Goal: Task Accomplishment & Management: Manage account settings

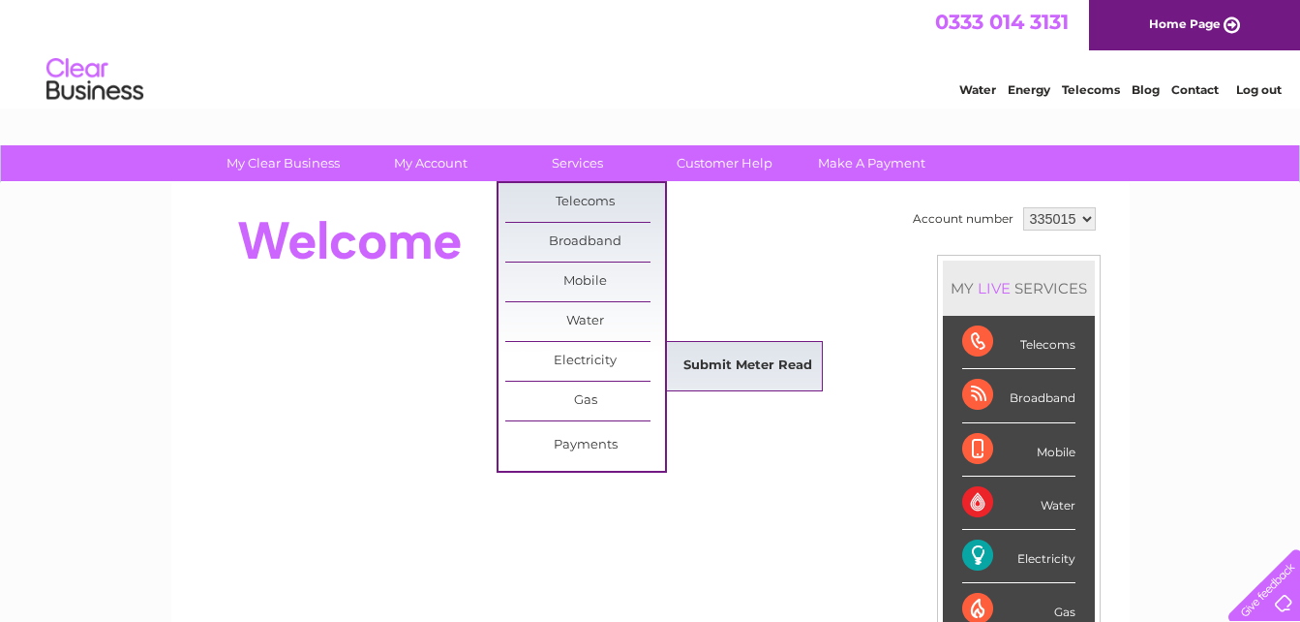
click at [693, 361] on link "Submit Meter Read" at bounding box center [748, 366] width 160 height 39
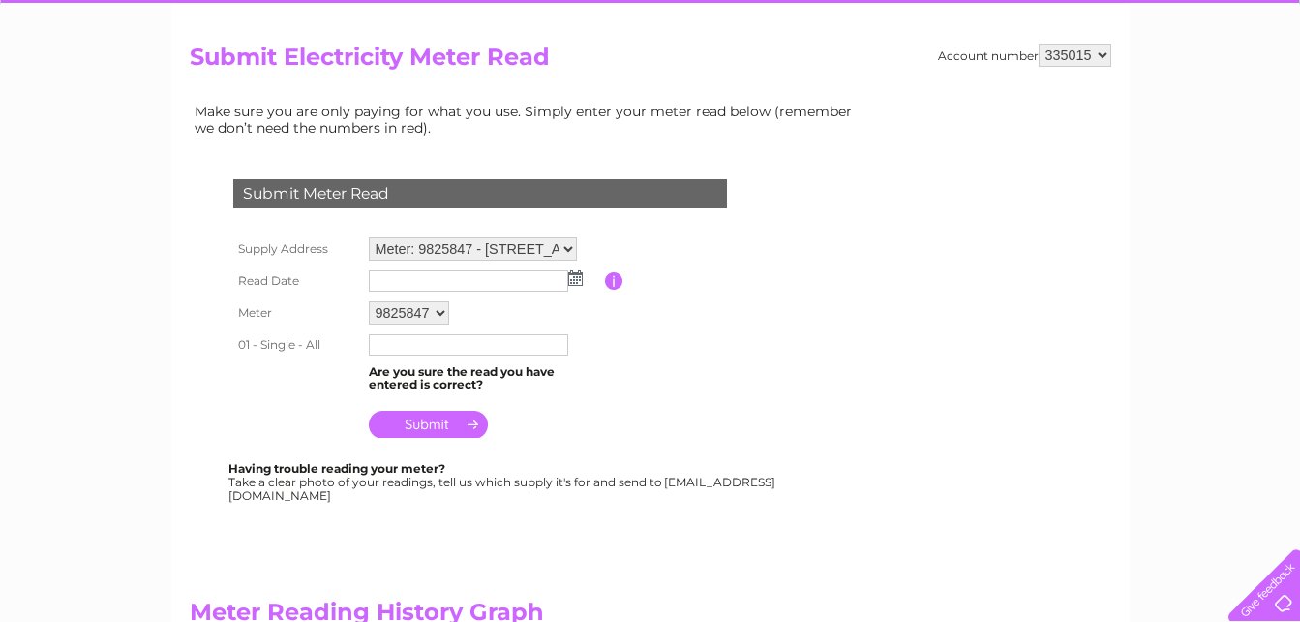
scroll to position [194, 0]
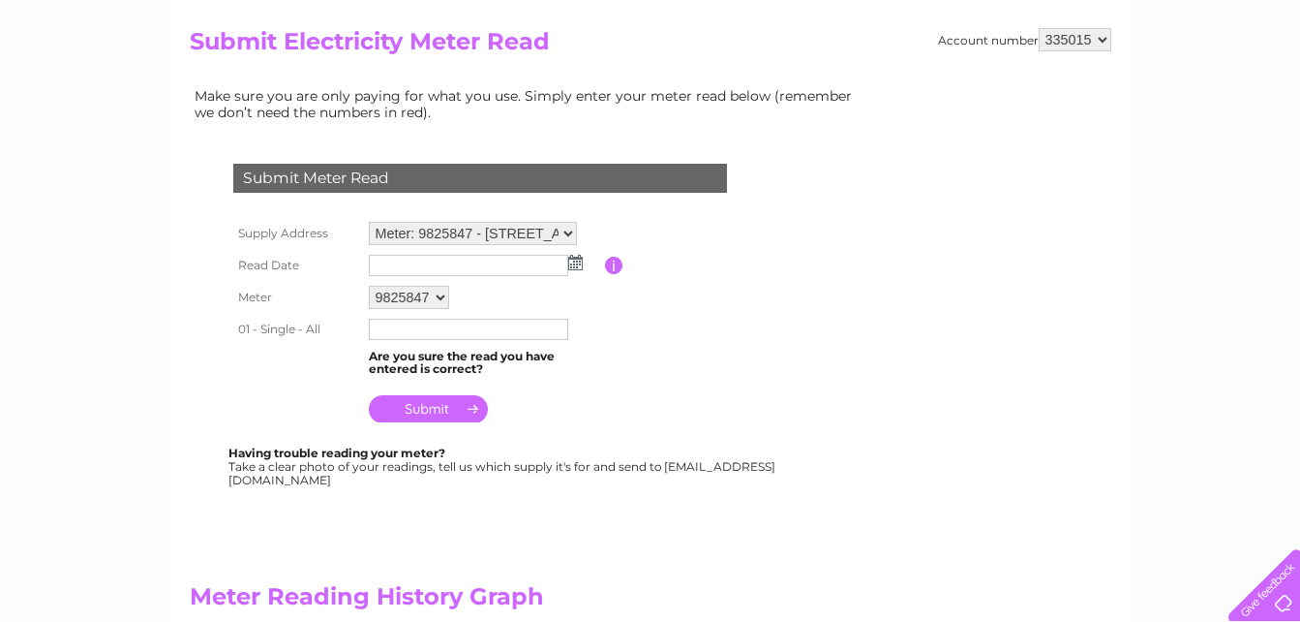
click at [580, 267] on img at bounding box center [575, 262] width 15 height 15
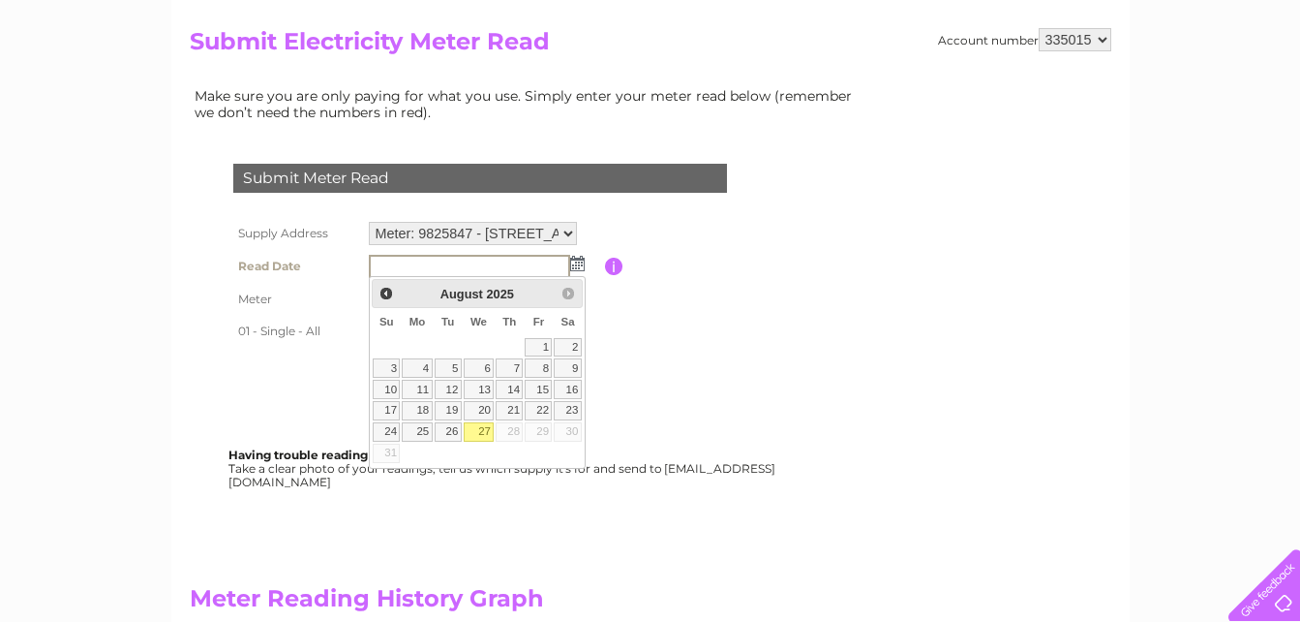
click at [478, 433] on link "27" at bounding box center [479, 431] width 31 height 19
type input "2025/08/27"
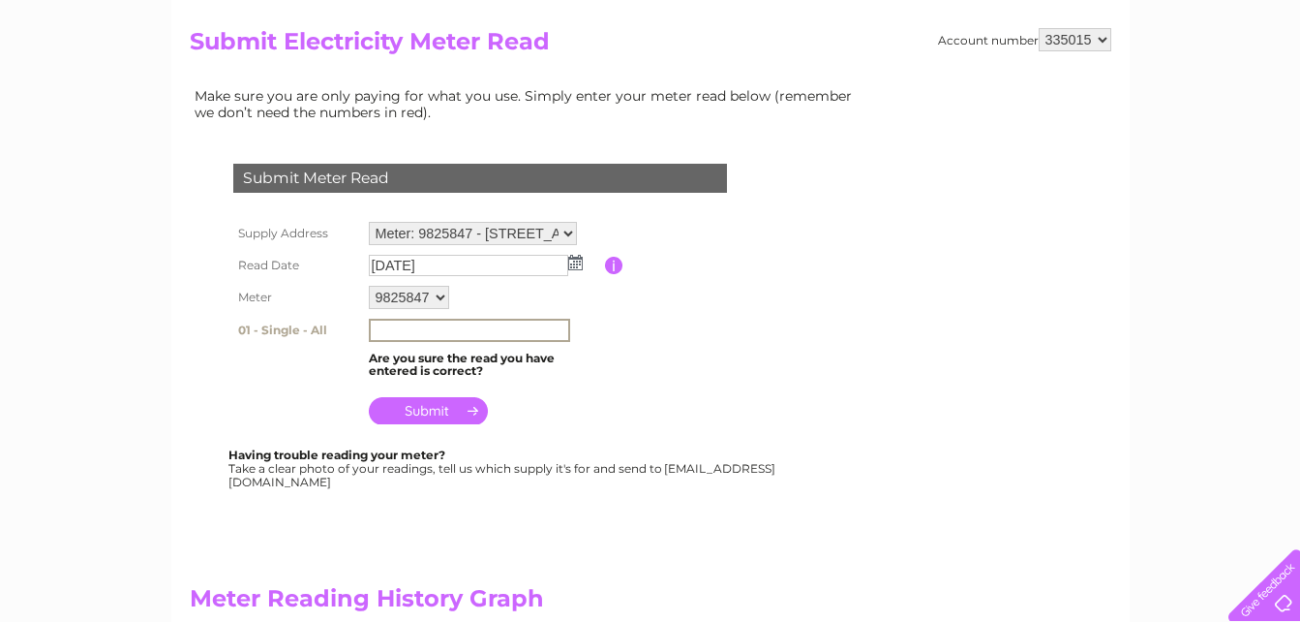
click at [415, 328] on input "text" at bounding box center [469, 329] width 201 height 23
type input "27546"
click at [429, 410] on input "submit" at bounding box center [428, 408] width 119 height 27
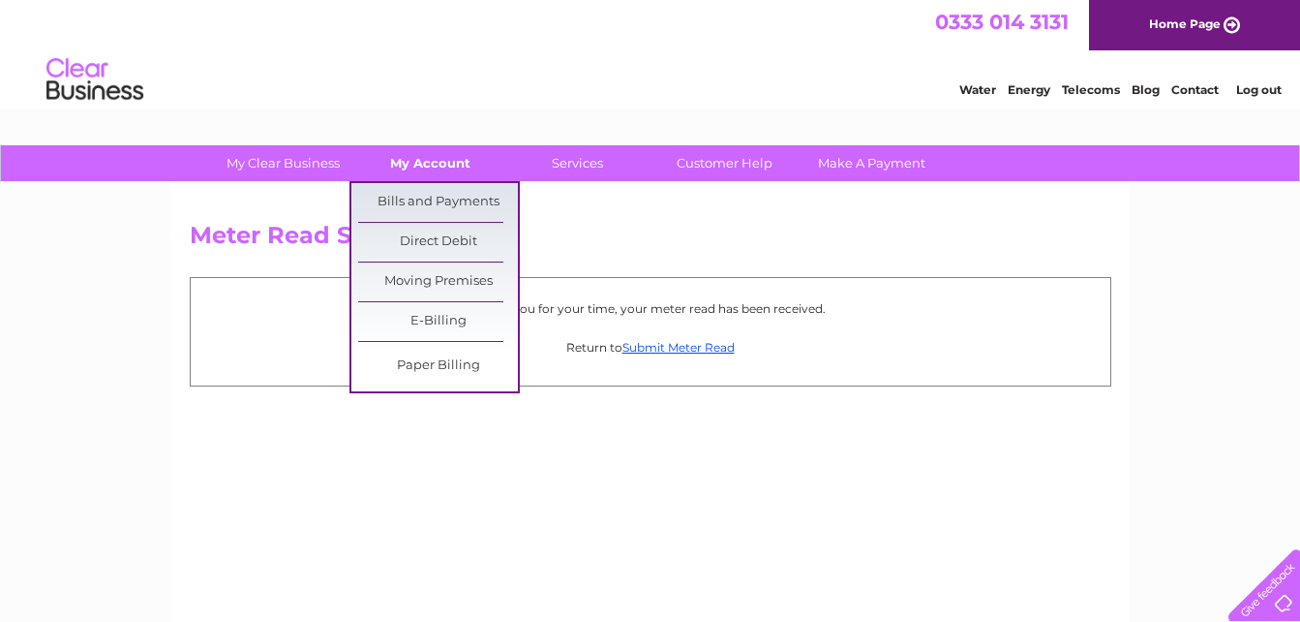
click at [411, 159] on link "My Account" at bounding box center [430, 163] width 160 height 36
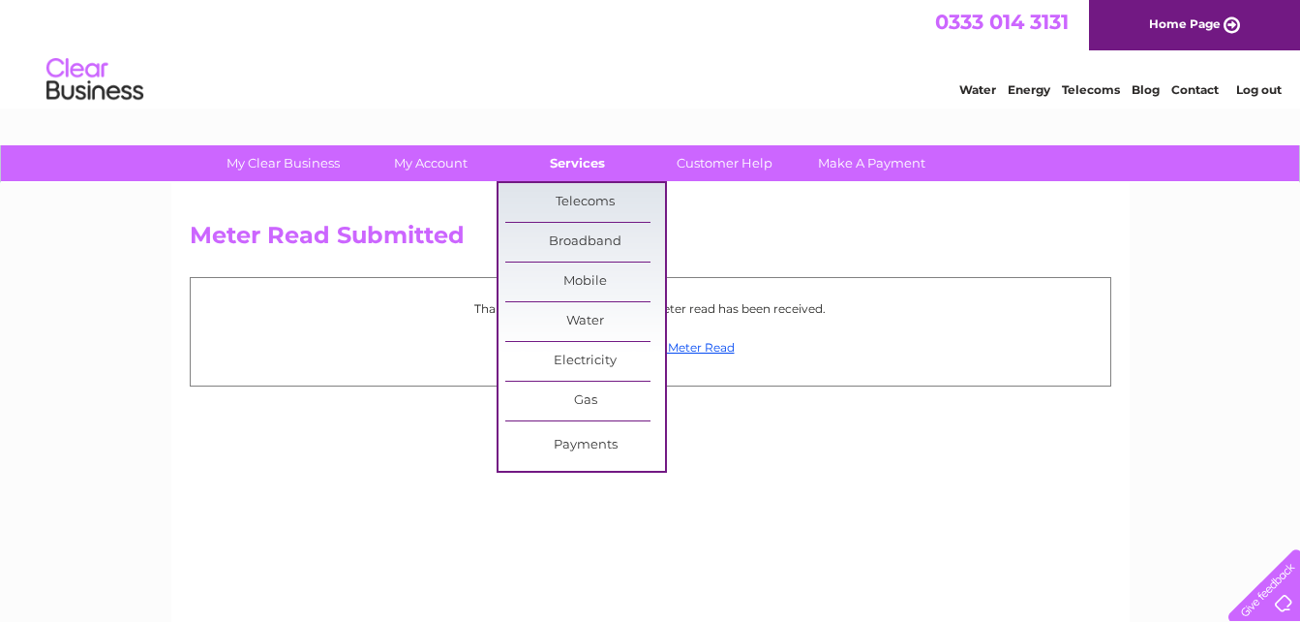
click at [557, 162] on link "Services" at bounding box center [578, 163] width 160 height 36
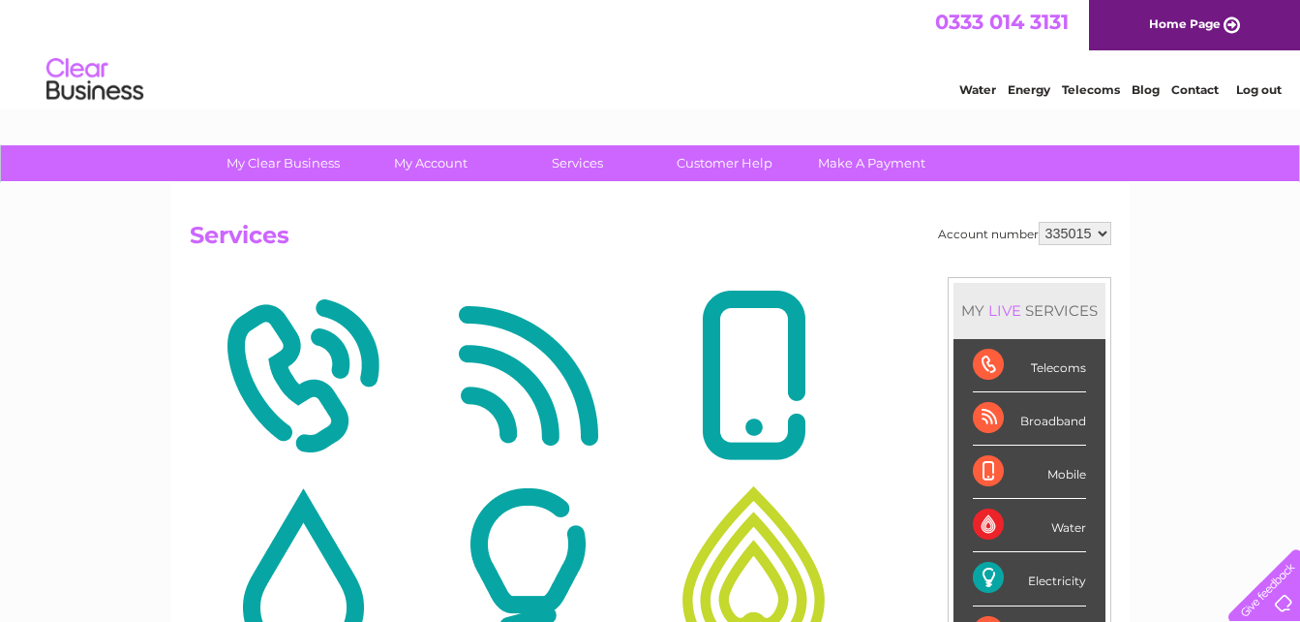
click at [1105, 236] on select "335015 928370" at bounding box center [1075, 233] width 73 height 23
select select "928370"
click at [1039, 222] on select "335015 928370" at bounding box center [1075, 233] width 73 height 23
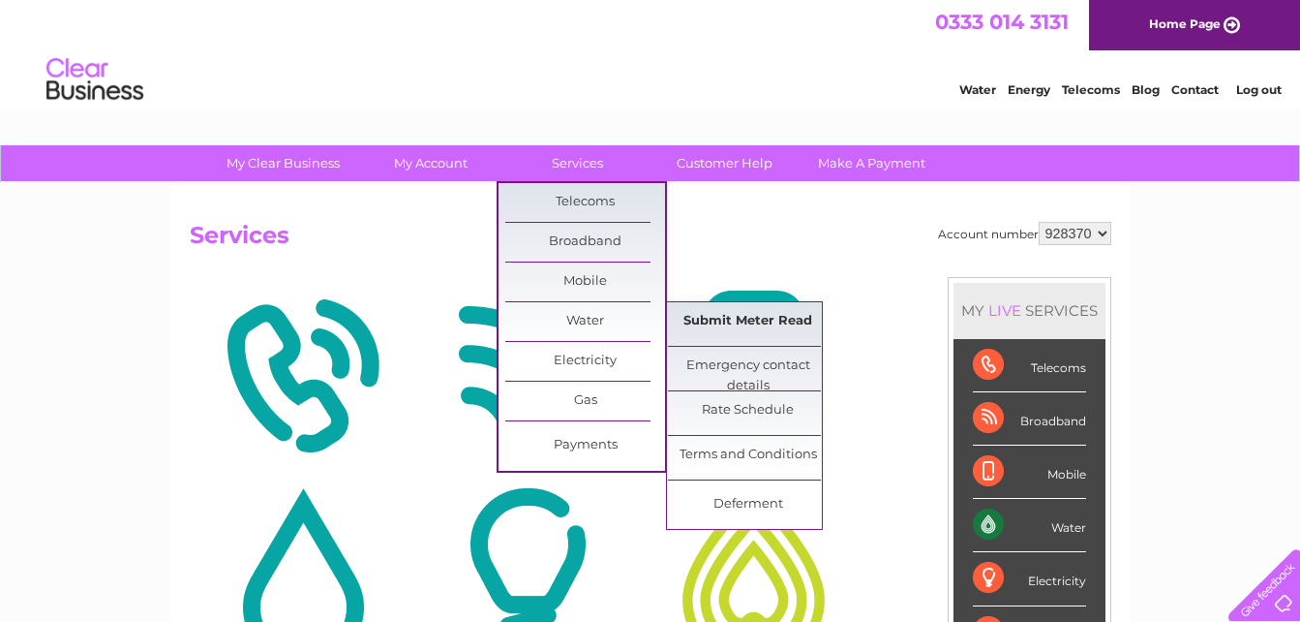
click at [717, 321] on link "Submit Meter Read" at bounding box center [748, 321] width 160 height 39
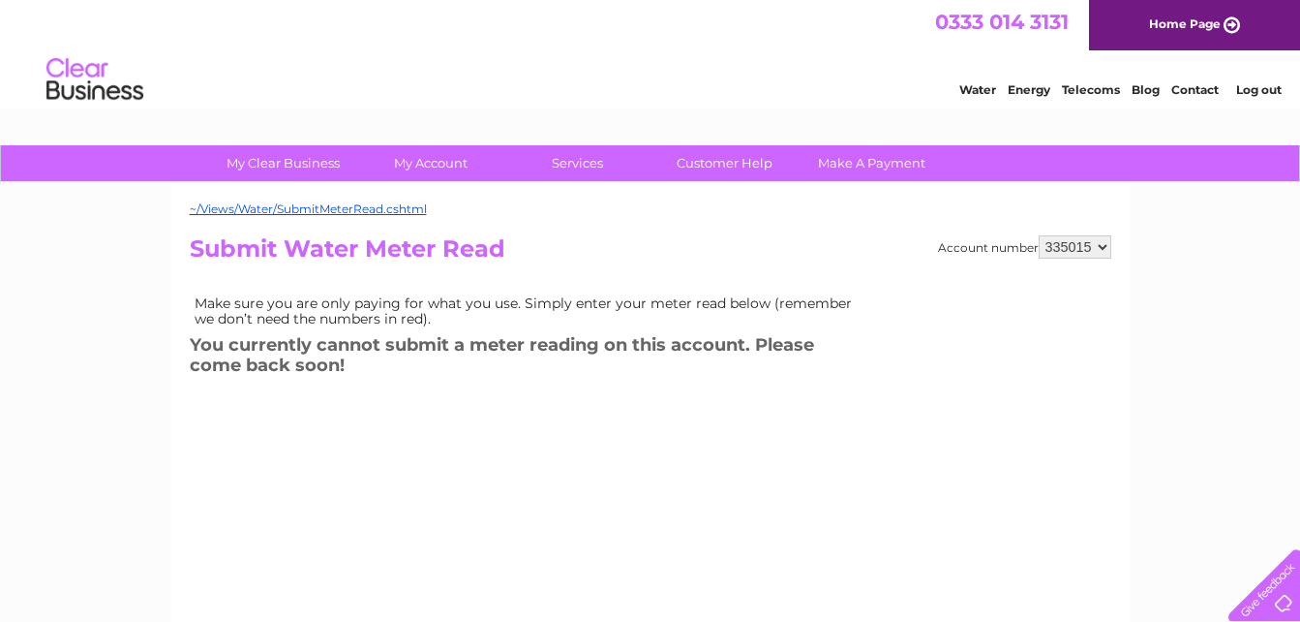
click at [1099, 242] on select "335015 928370" at bounding box center [1075, 246] width 73 height 23
select select "928370"
click at [1039, 235] on select "335015 928370" at bounding box center [1075, 246] width 73 height 23
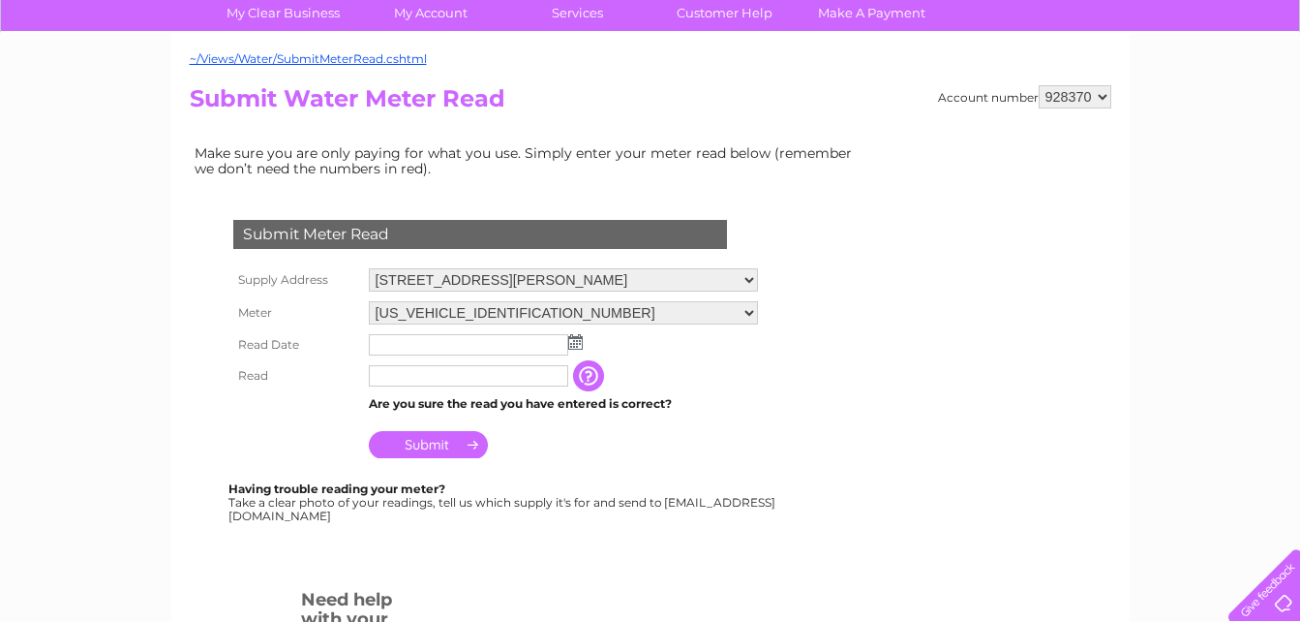
scroll to position [194, 0]
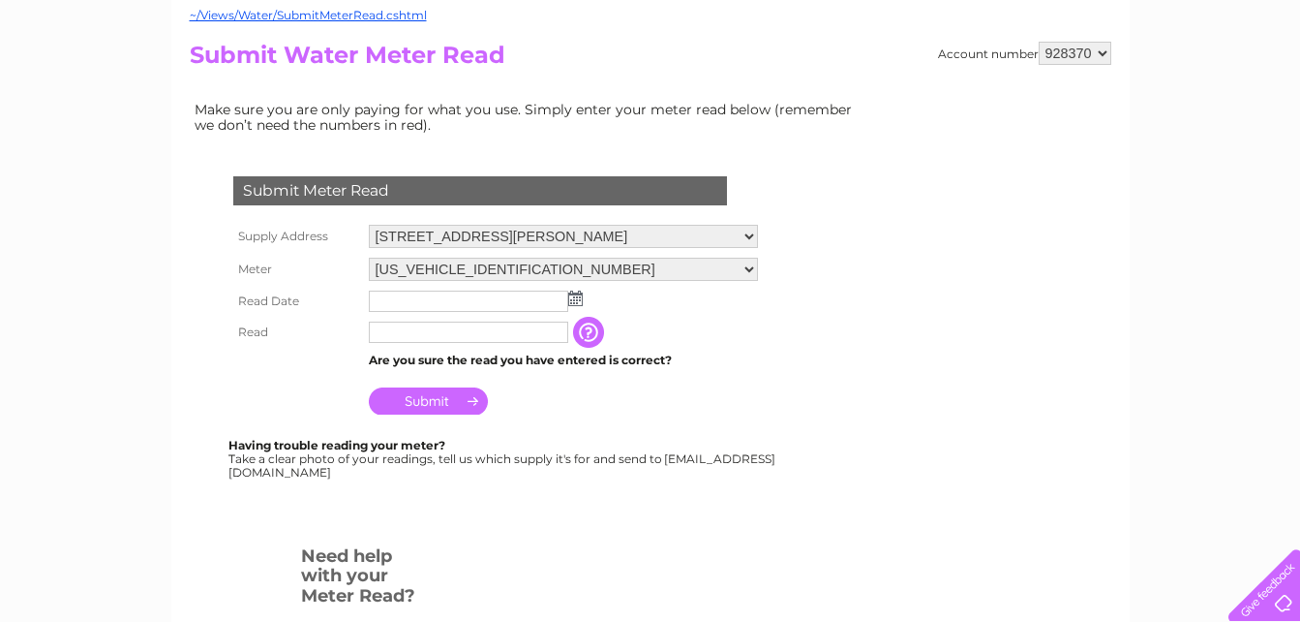
click at [577, 294] on img at bounding box center [575, 297] width 15 height 15
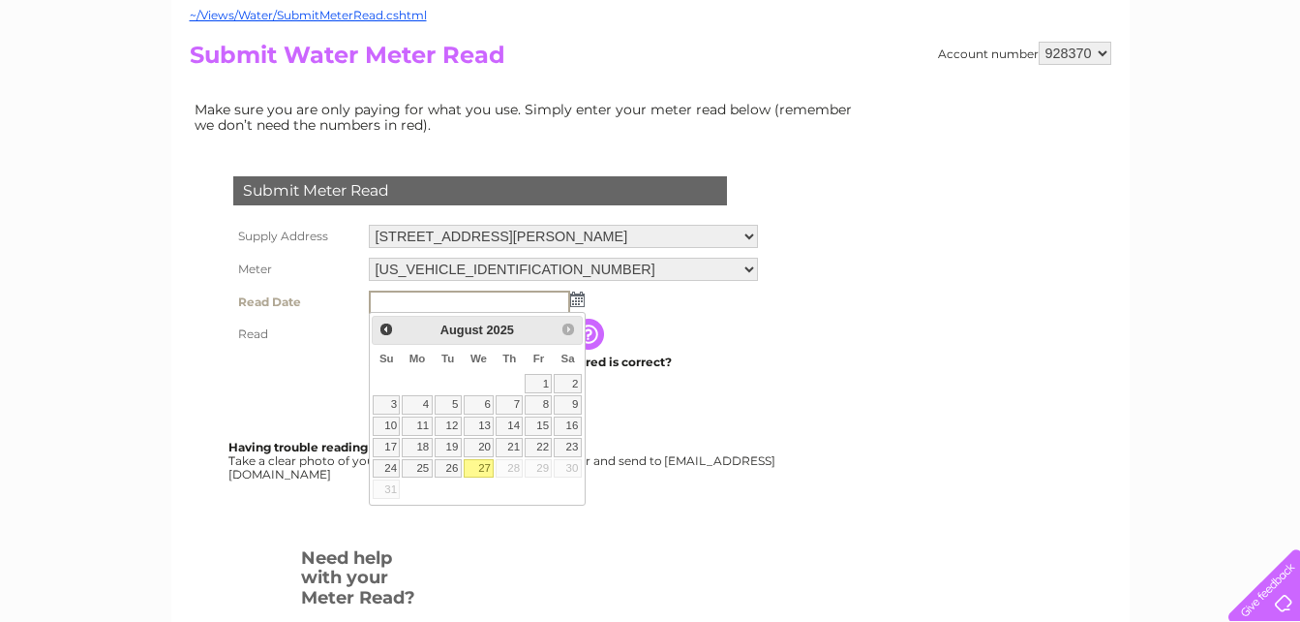
click at [484, 466] on link "27" at bounding box center [479, 468] width 31 height 19
type input "2025/08/27"
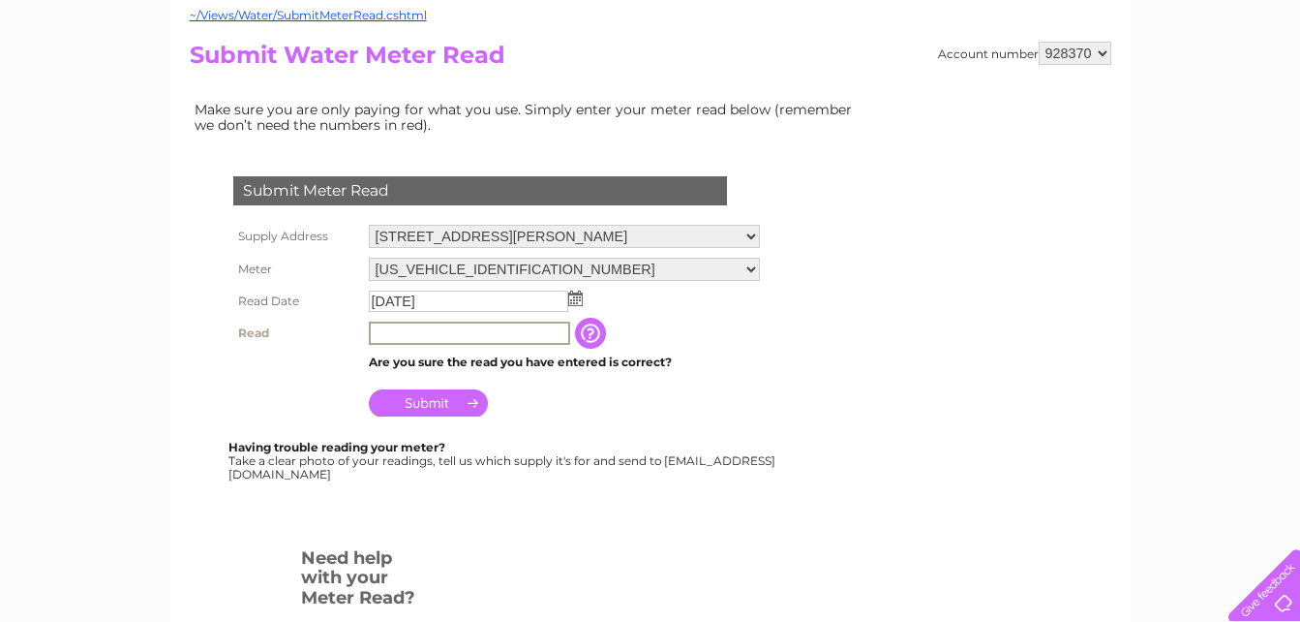
click at [446, 325] on input "text" at bounding box center [469, 332] width 201 height 23
type input "578"
click at [419, 400] on input "Submit" at bounding box center [428, 402] width 119 height 27
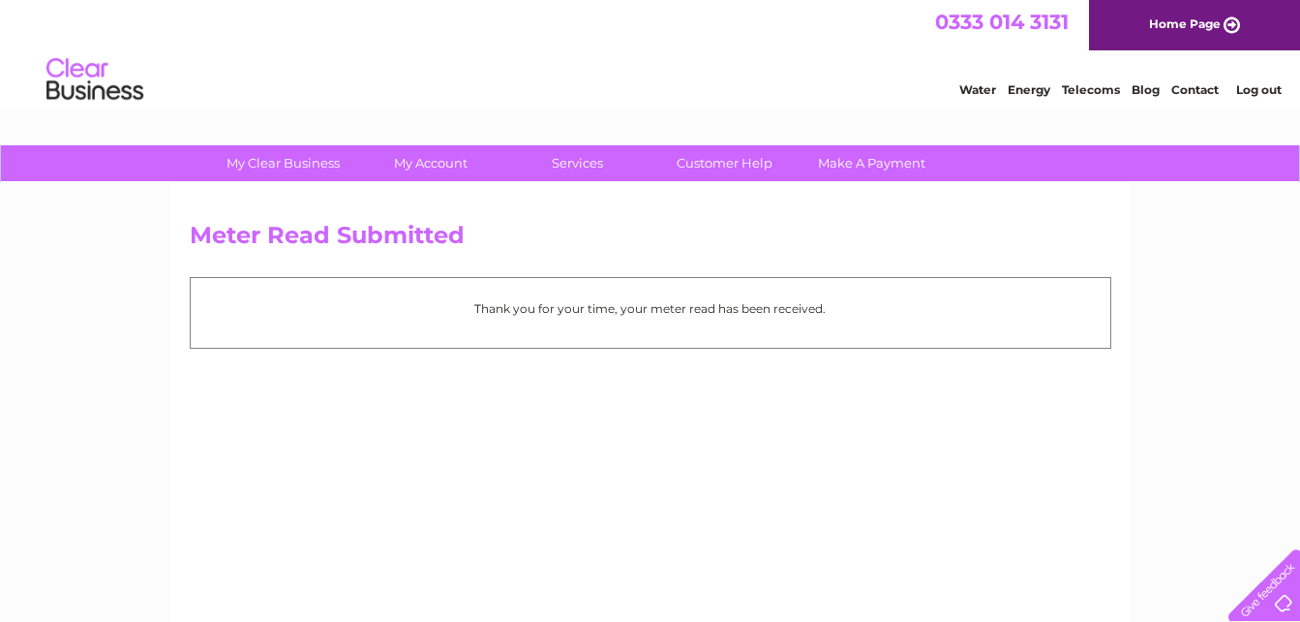
click at [1253, 89] on link "Log out" at bounding box center [1258, 89] width 45 height 15
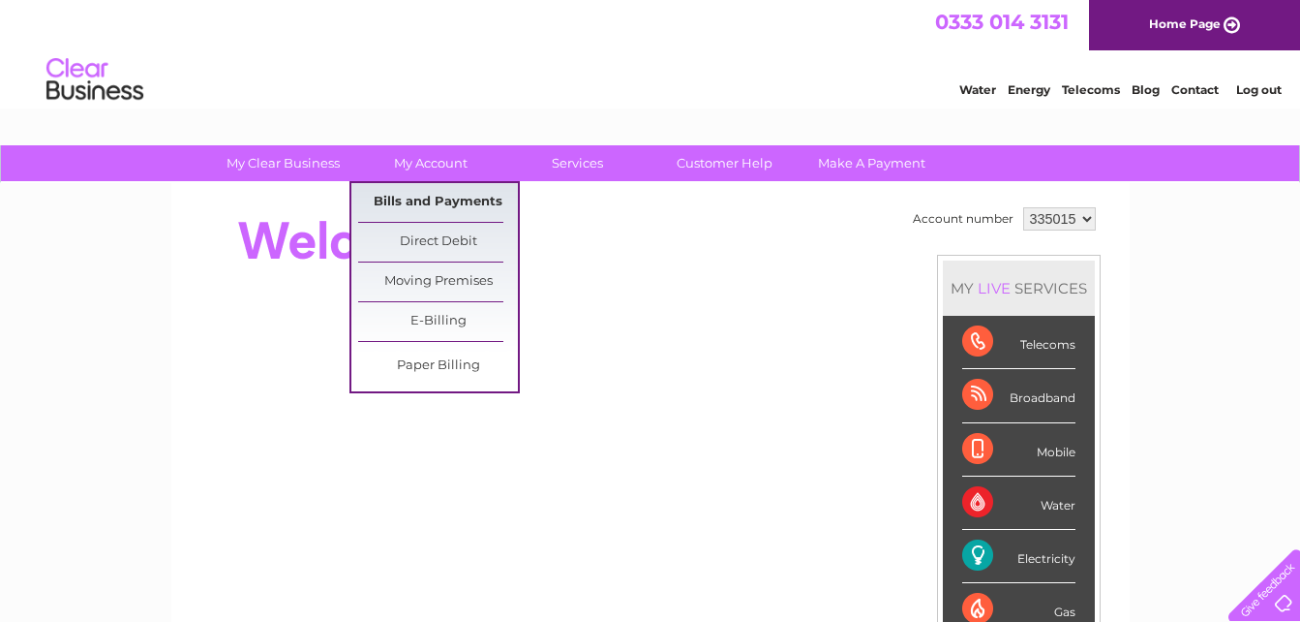
click at [428, 201] on link "Bills and Payments" at bounding box center [438, 202] width 160 height 39
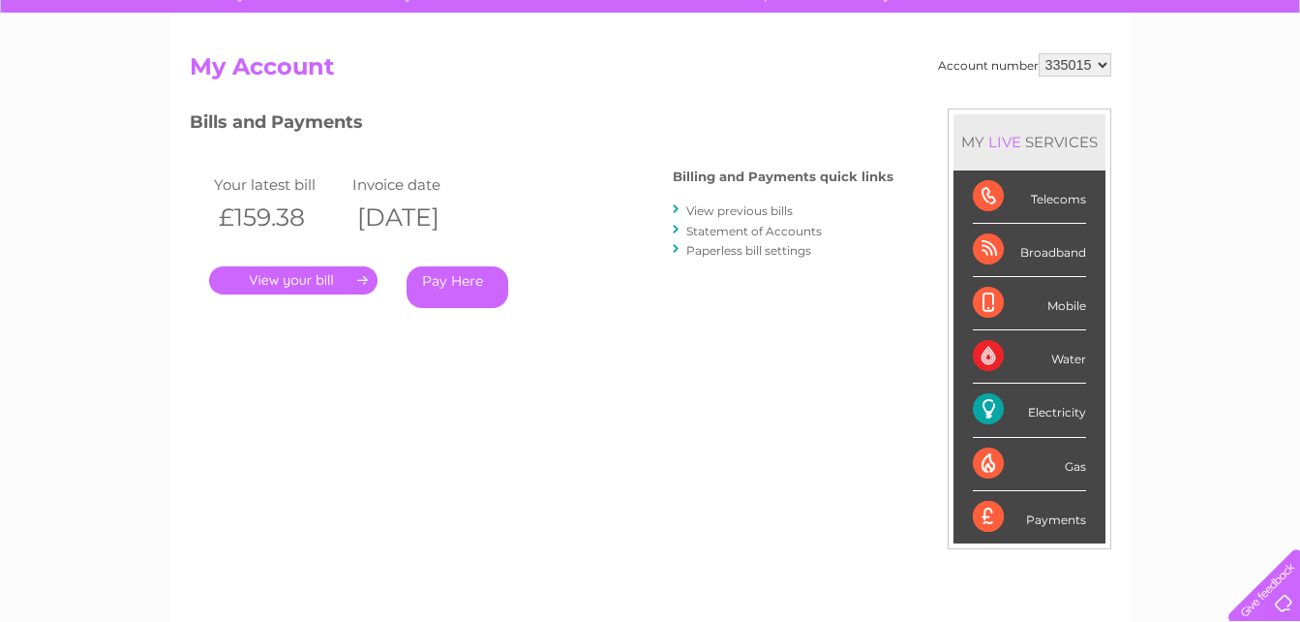
scroll to position [194, 0]
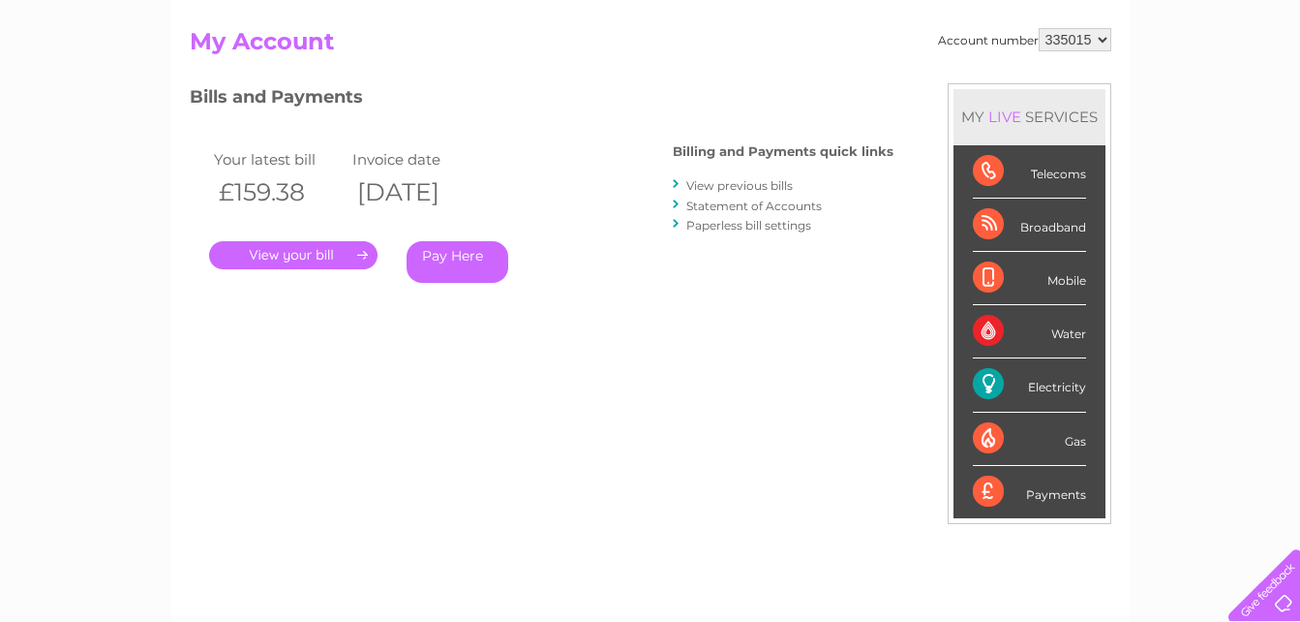
click at [735, 183] on link "View previous bills" at bounding box center [739, 185] width 106 height 15
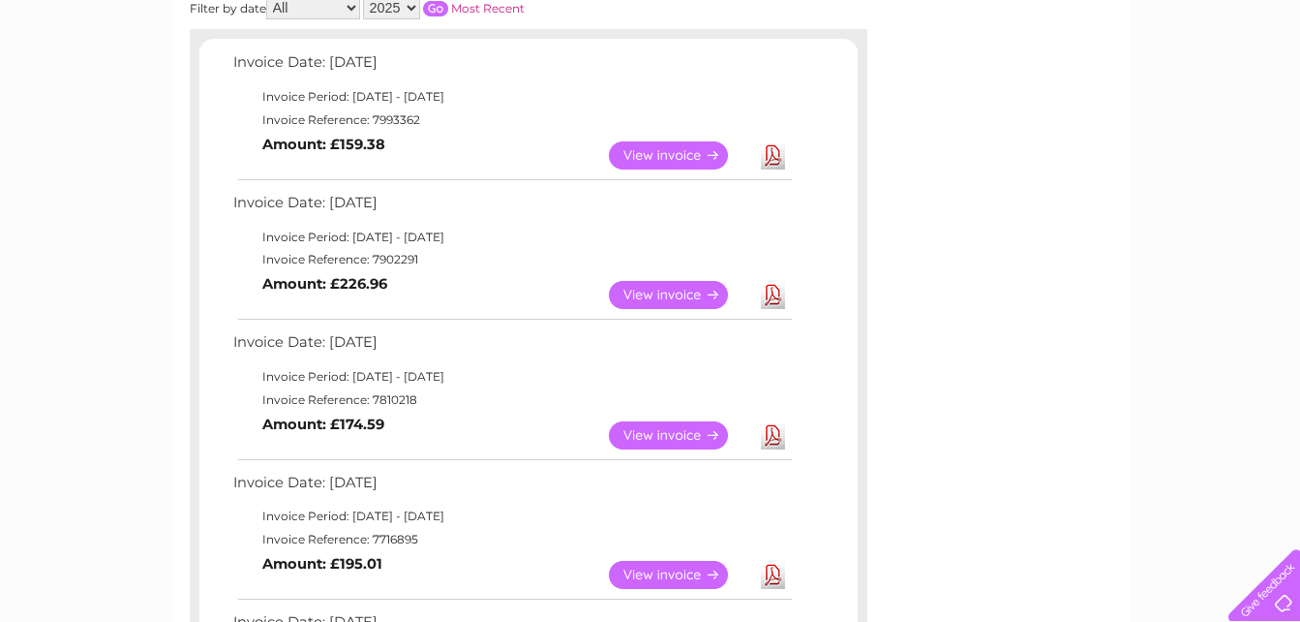
scroll to position [387, 0]
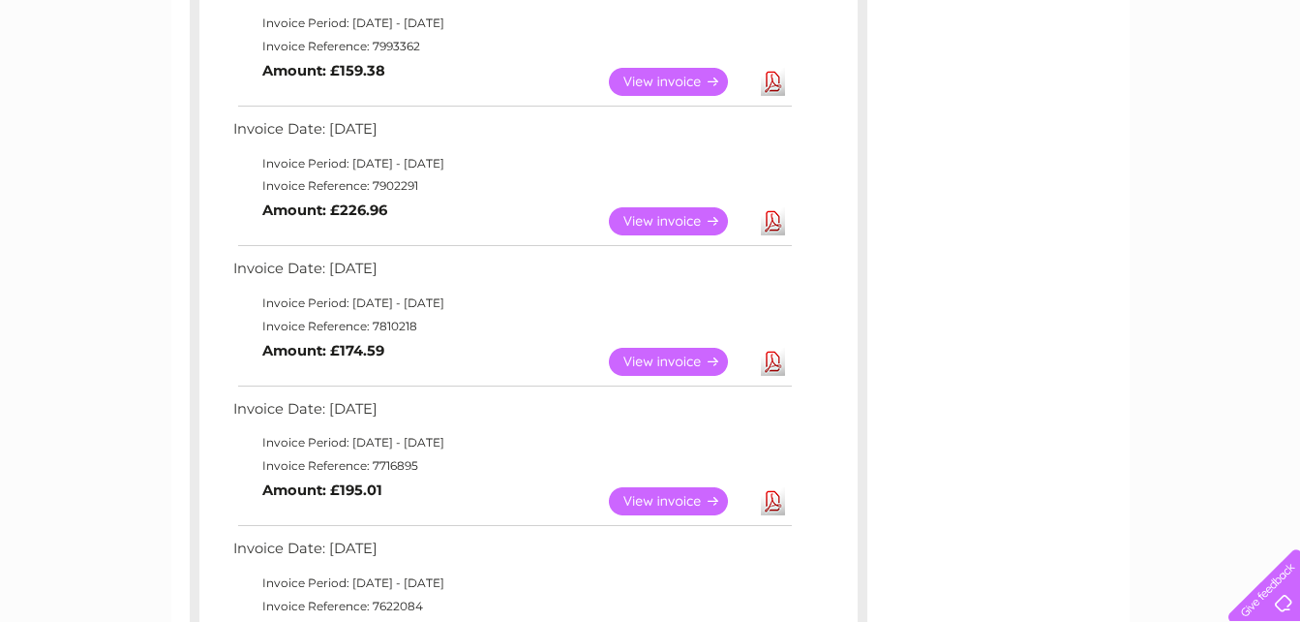
click at [683, 358] on link "View" at bounding box center [680, 362] width 142 height 28
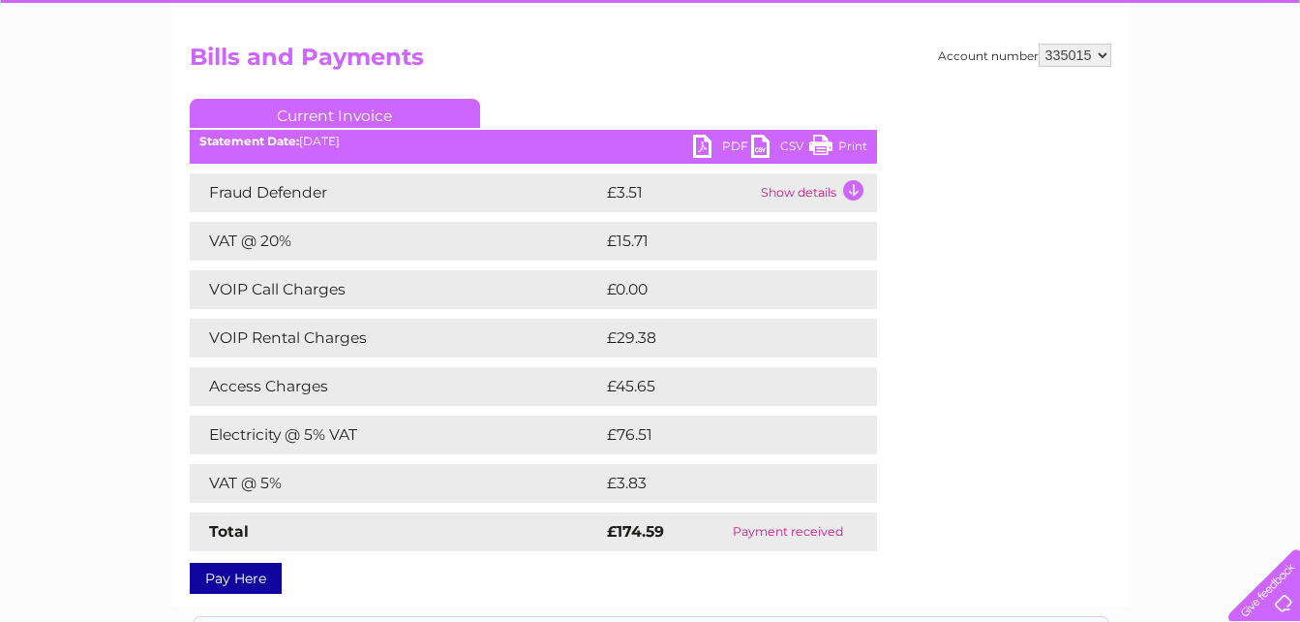
scroll to position [194, 0]
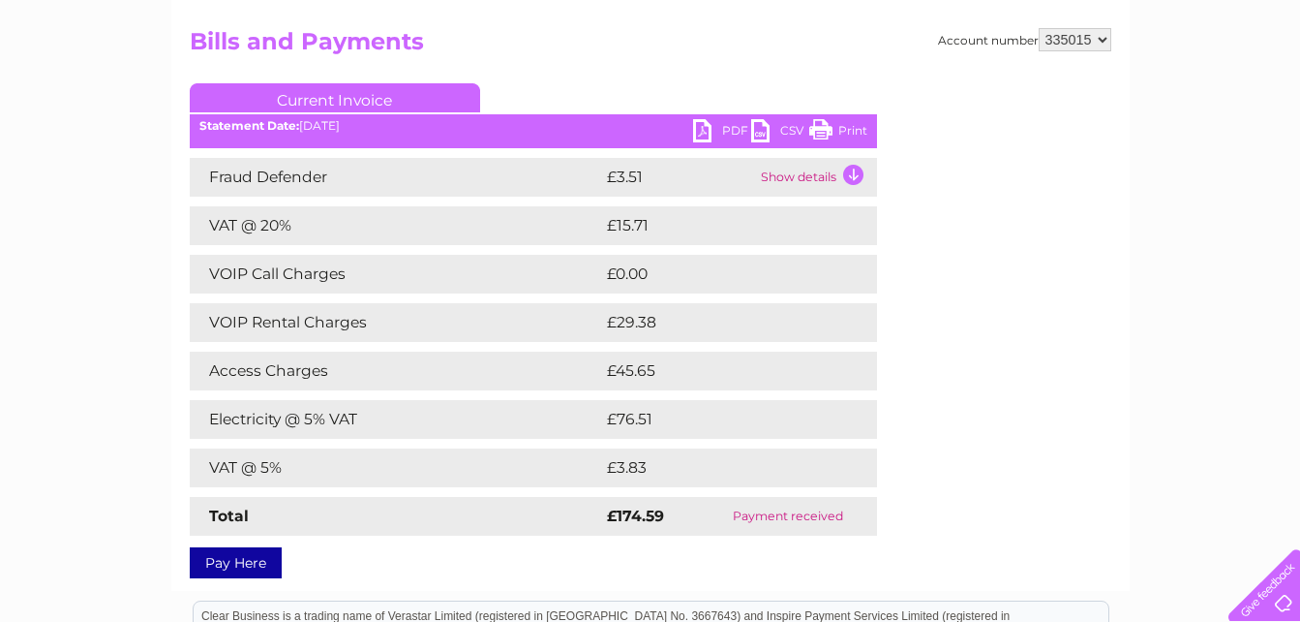
click at [733, 128] on link "PDF" at bounding box center [722, 133] width 58 height 28
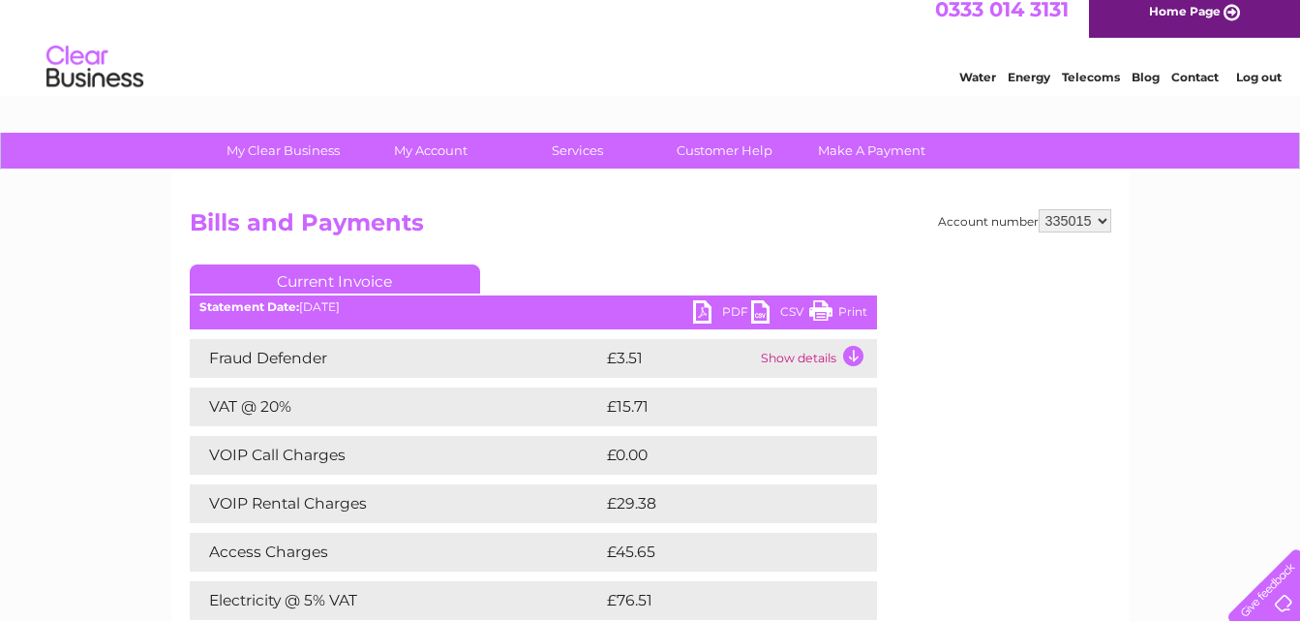
scroll to position [0, 0]
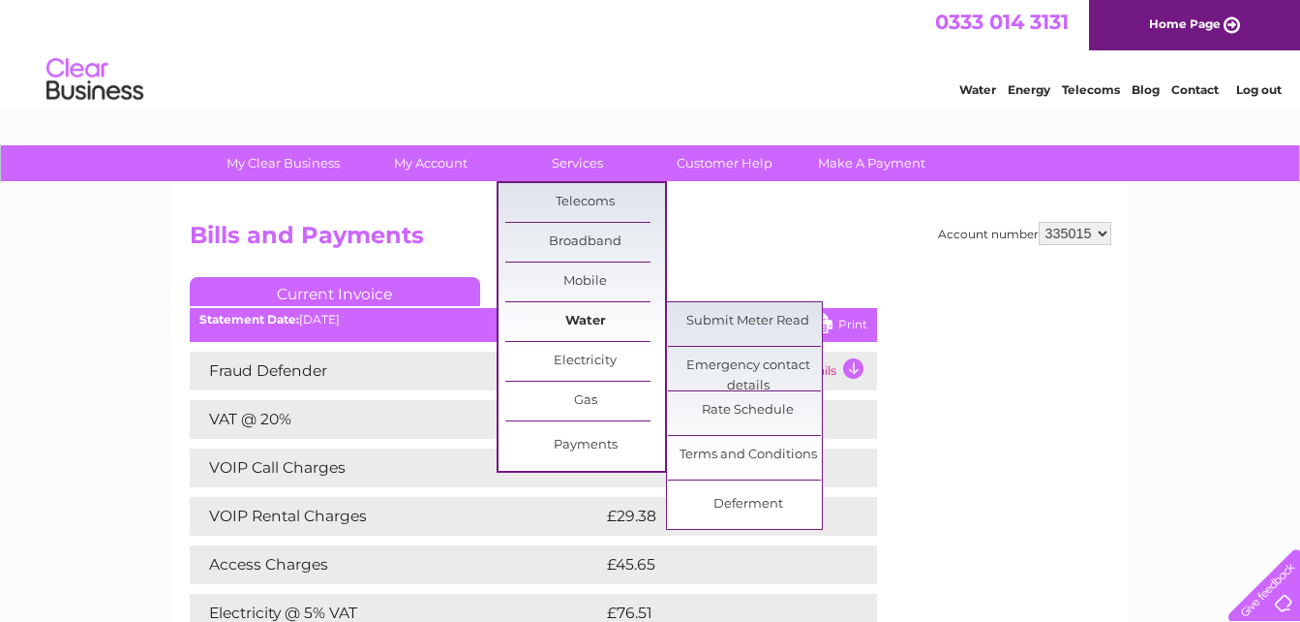
click at [575, 323] on link "Water" at bounding box center [585, 321] width 160 height 39
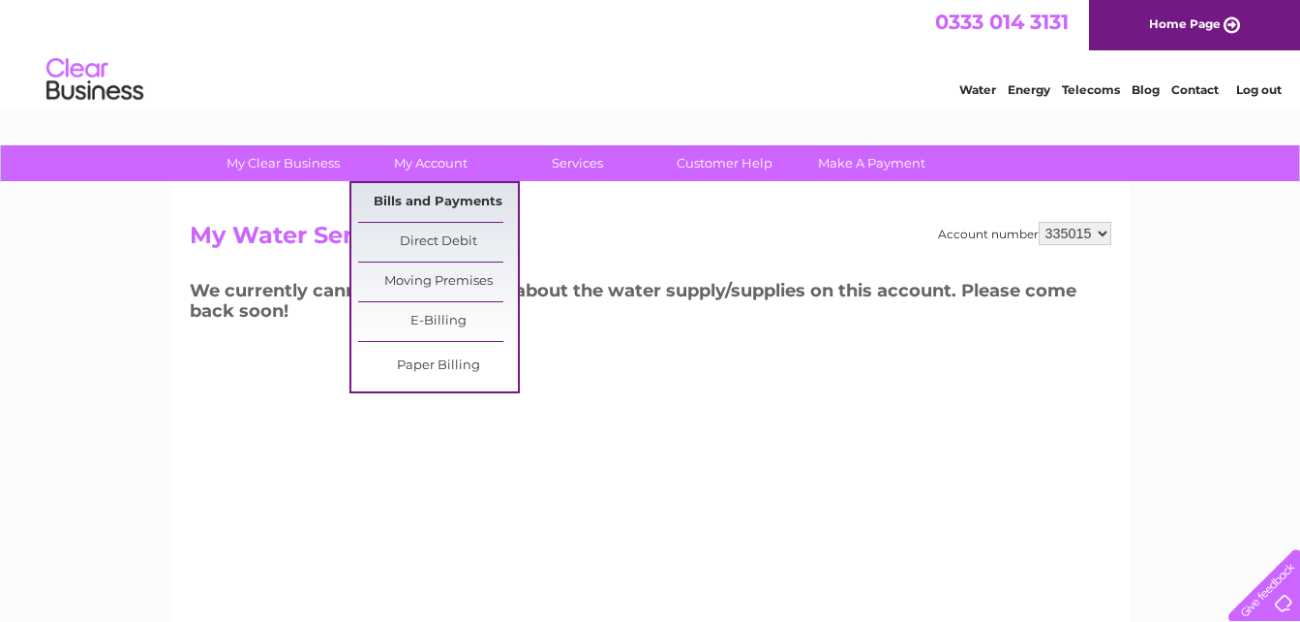
click at [420, 202] on link "Bills and Payments" at bounding box center [438, 202] width 160 height 39
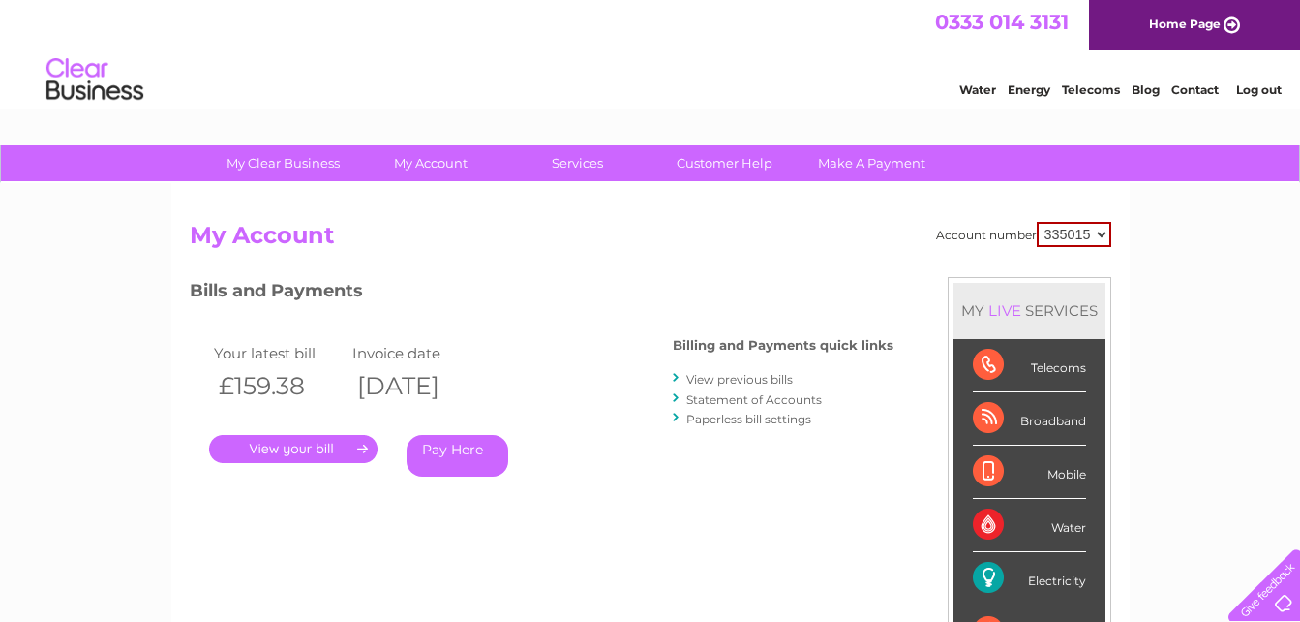
click at [1105, 232] on select "335015 928370" at bounding box center [1074, 234] width 75 height 25
select select "928370"
click at [1037, 222] on select "335015 928370" at bounding box center [1074, 234] width 75 height 25
click at [763, 378] on link "View previous bills" at bounding box center [739, 379] width 106 height 15
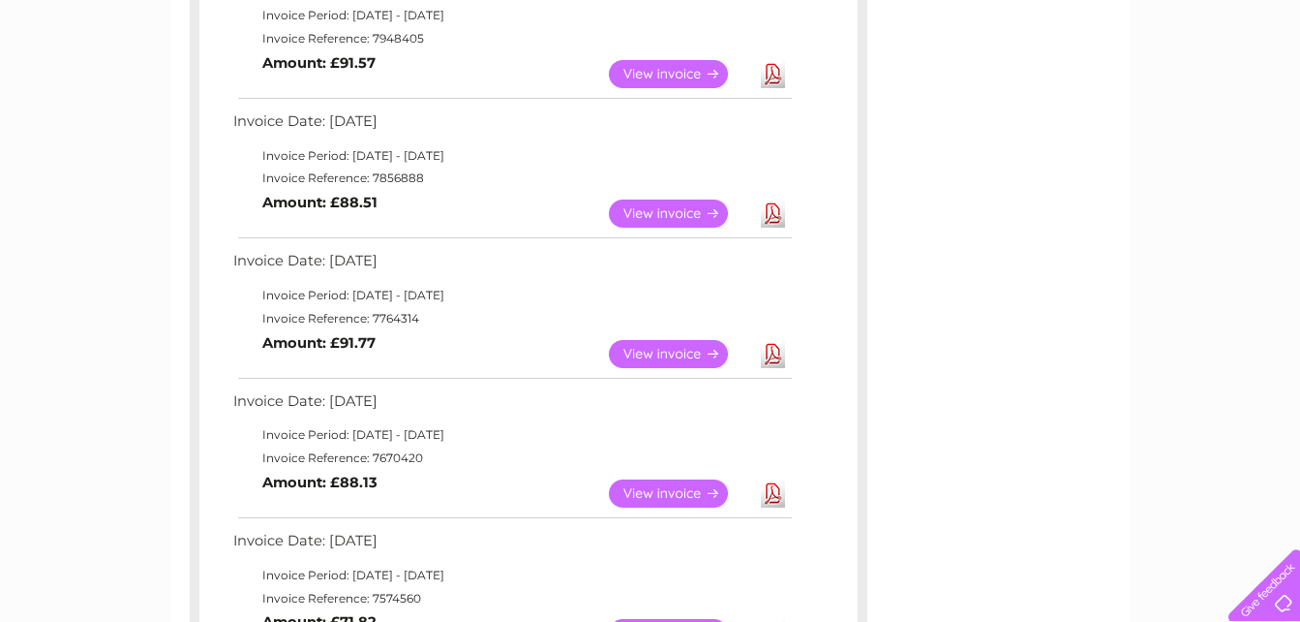
scroll to position [484, 0]
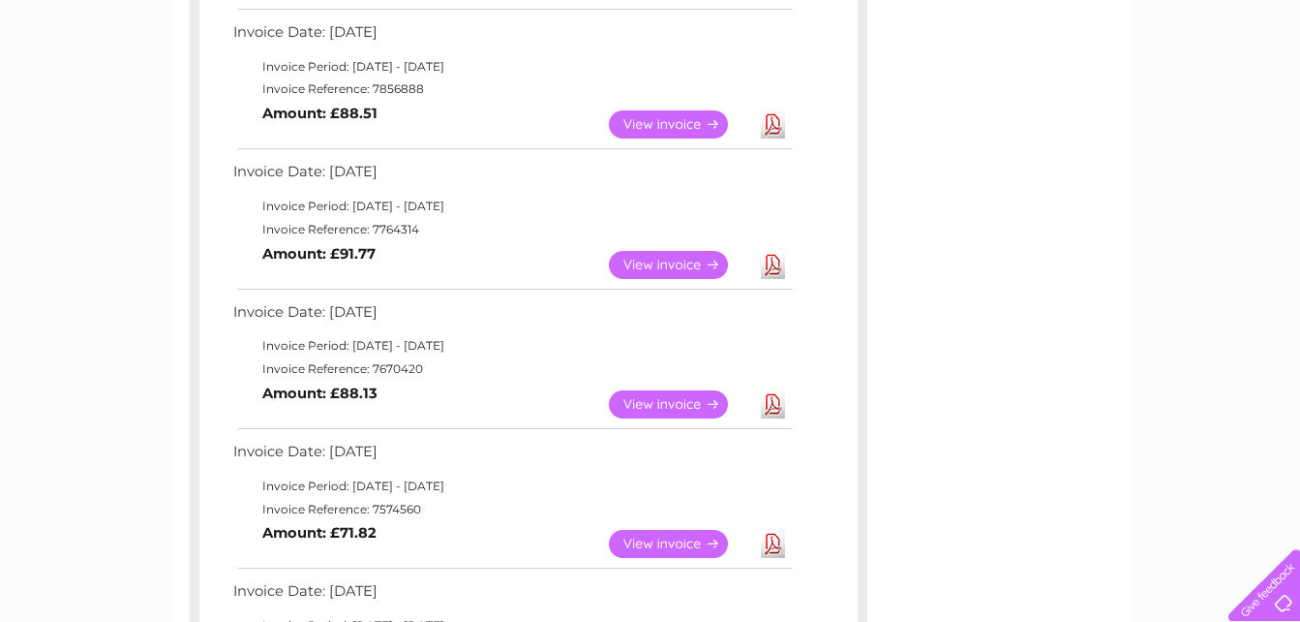
click at [672, 400] on link "View" at bounding box center [680, 404] width 142 height 28
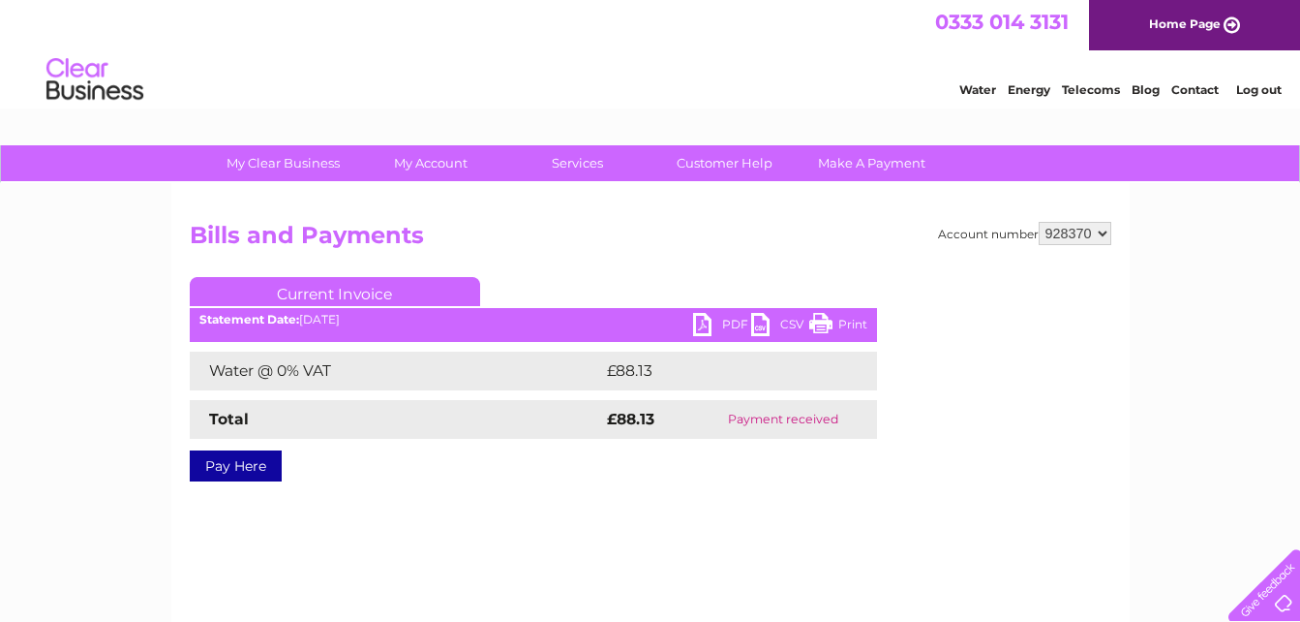
click at [731, 323] on link "PDF" at bounding box center [722, 327] width 58 height 28
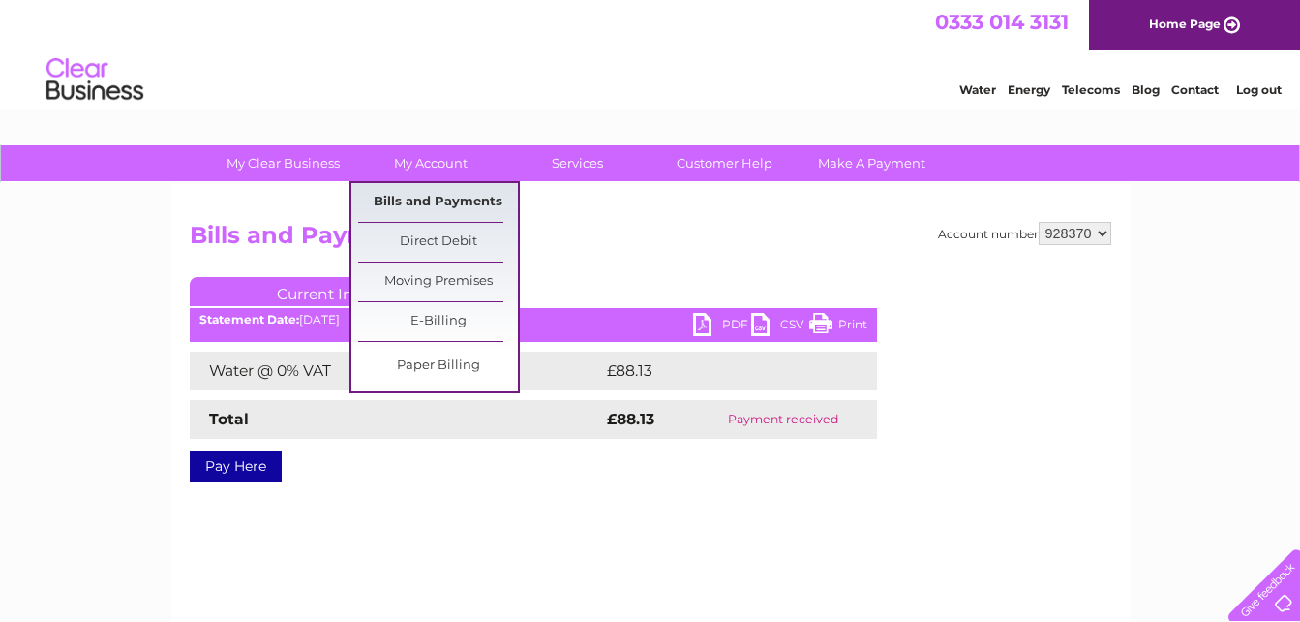
click at [421, 197] on link "Bills and Payments" at bounding box center [438, 202] width 160 height 39
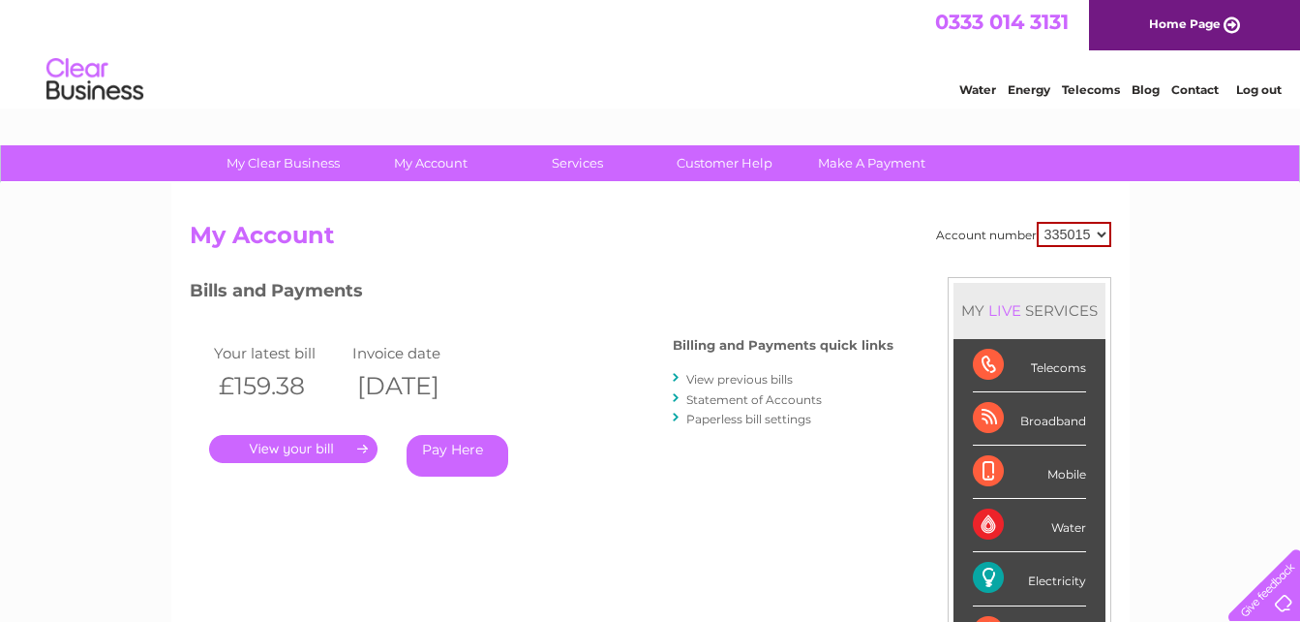
click at [1101, 237] on select "335015 928370" at bounding box center [1074, 234] width 75 height 25
select select "928370"
click at [1037, 222] on select "335015 928370" at bounding box center [1074, 234] width 75 height 25
click at [743, 379] on link "View previous bills" at bounding box center [739, 379] width 106 height 15
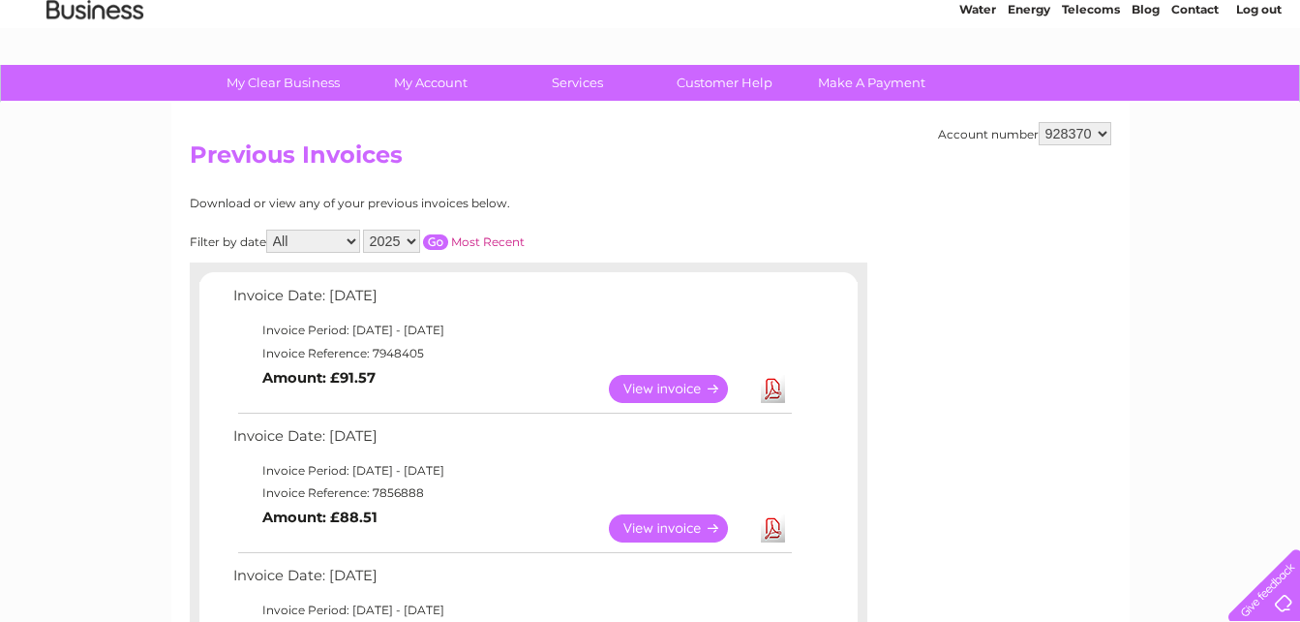
scroll to position [290, 0]
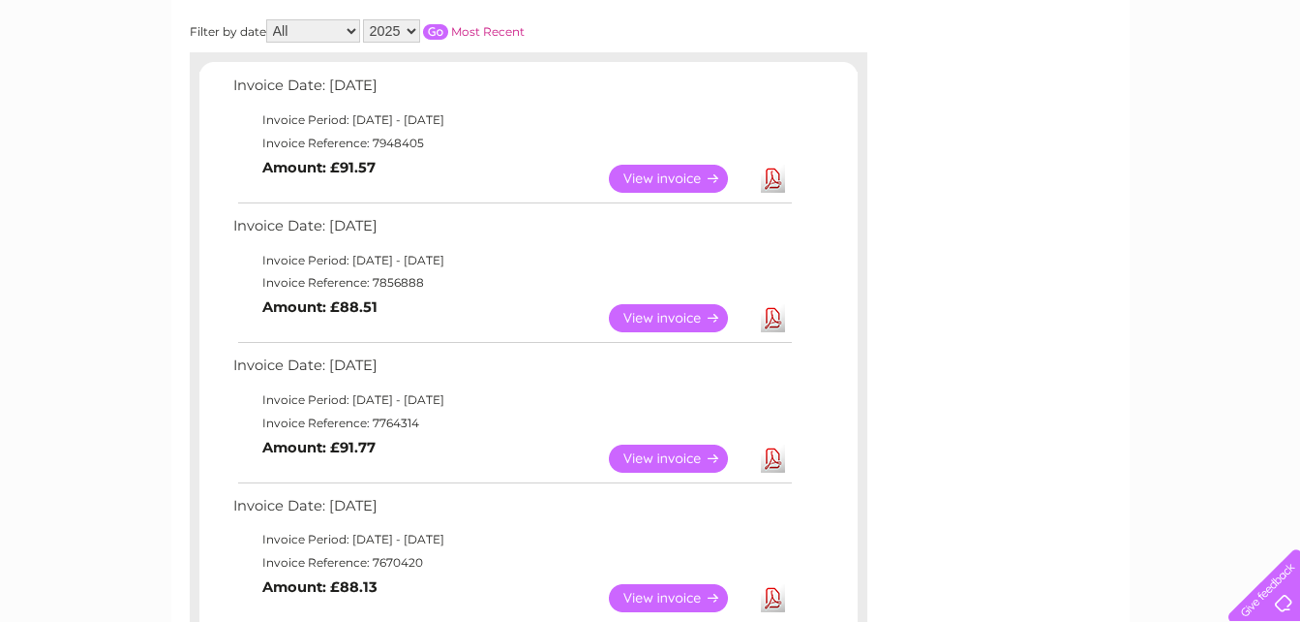
click at [661, 458] on link "View" at bounding box center [680, 458] width 142 height 28
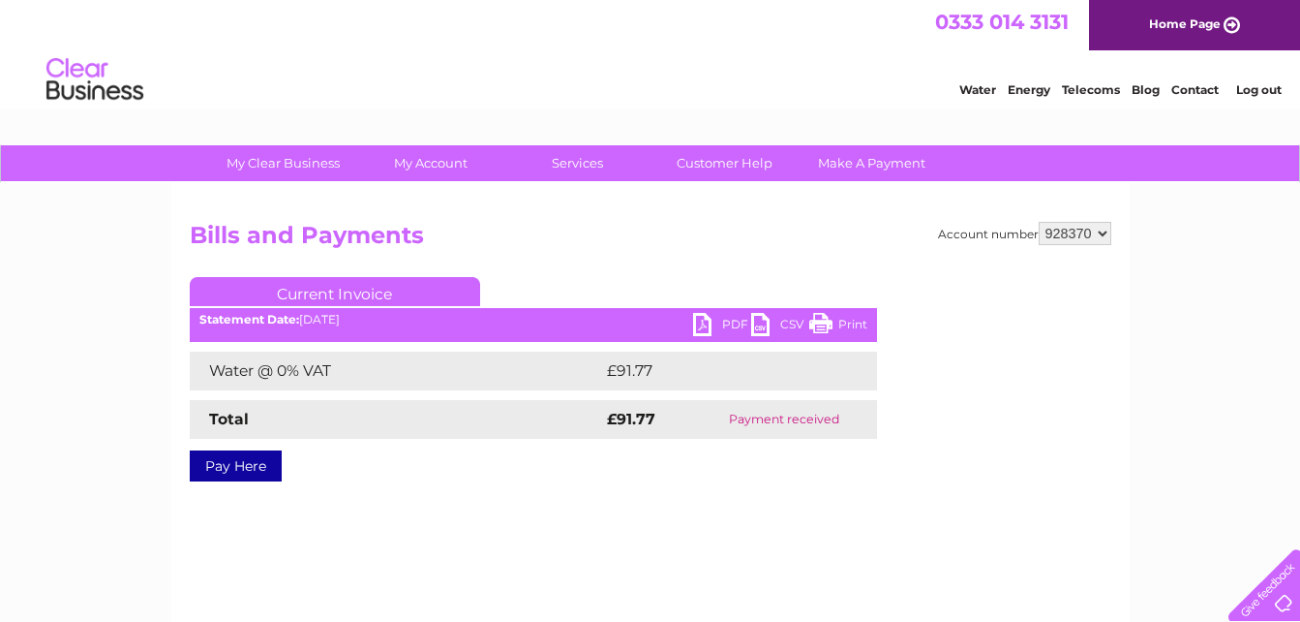
click at [725, 322] on link "PDF" at bounding box center [722, 327] width 58 height 28
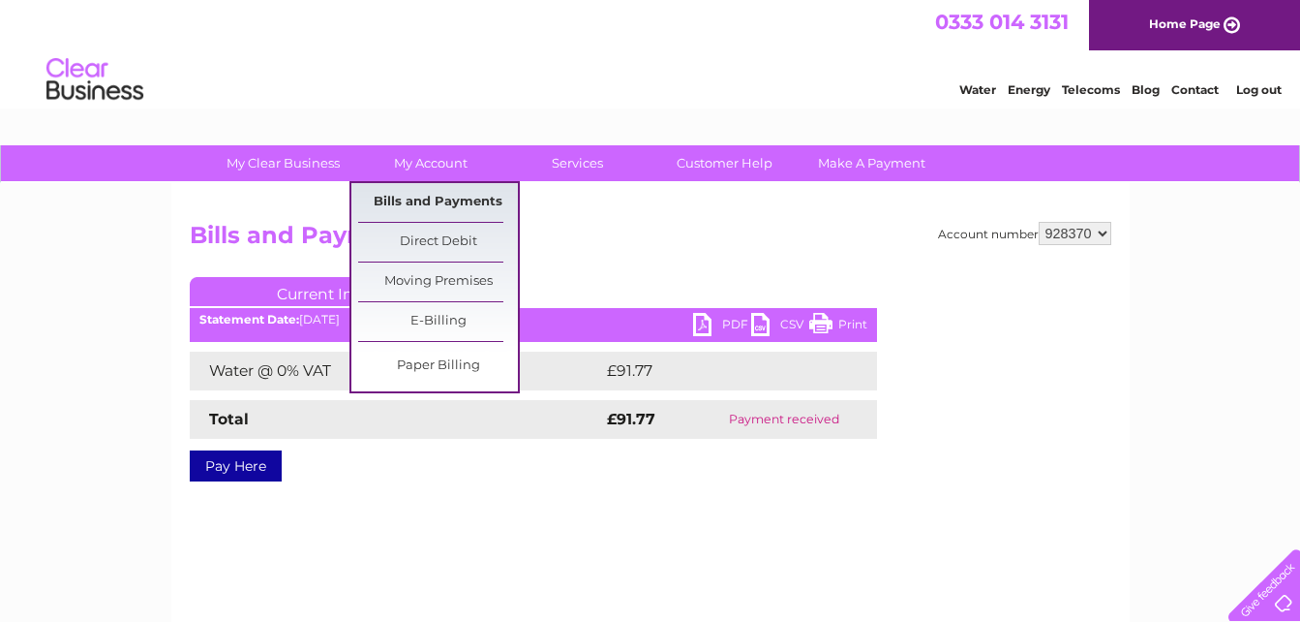
click at [438, 202] on link "Bills and Payments" at bounding box center [438, 202] width 160 height 39
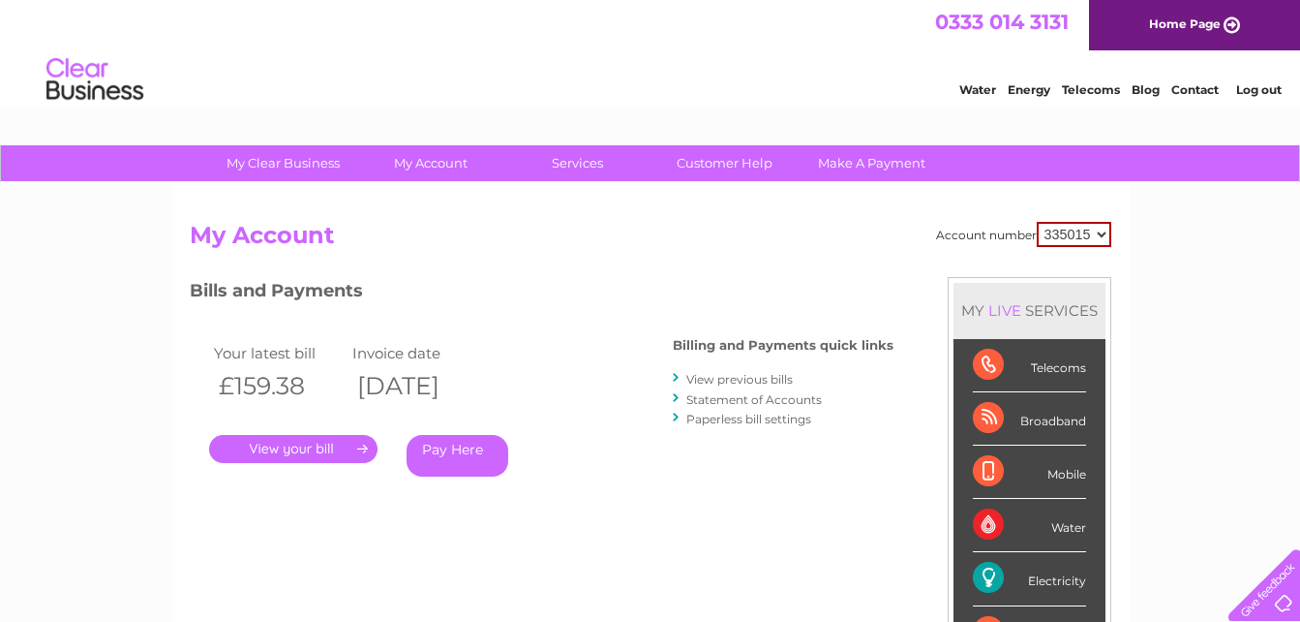
click at [1106, 237] on select "335015 928370" at bounding box center [1074, 234] width 75 height 25
select select "928370"
click at [1037, 222] on select "335015 928370" at bounding box center [1074, 234] width 75 height 25
click at [763, 379] on link "View previous bills" at bounding box center [739, 379] width 106 height 15
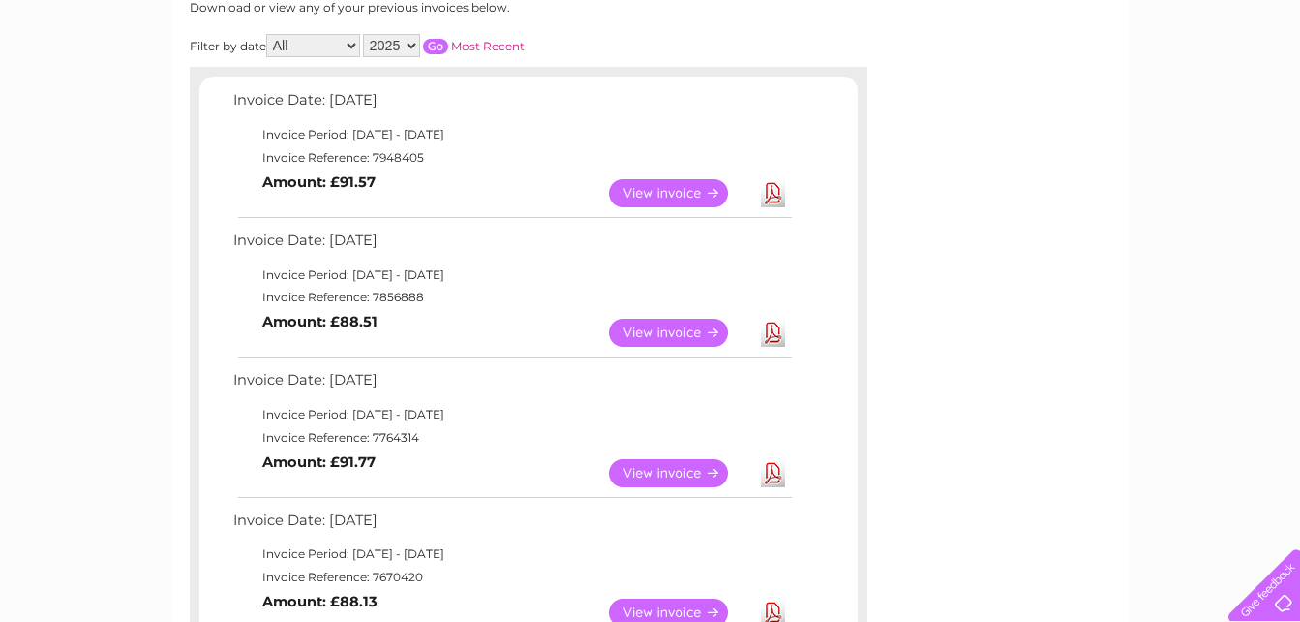
scroll to position [290, 0]
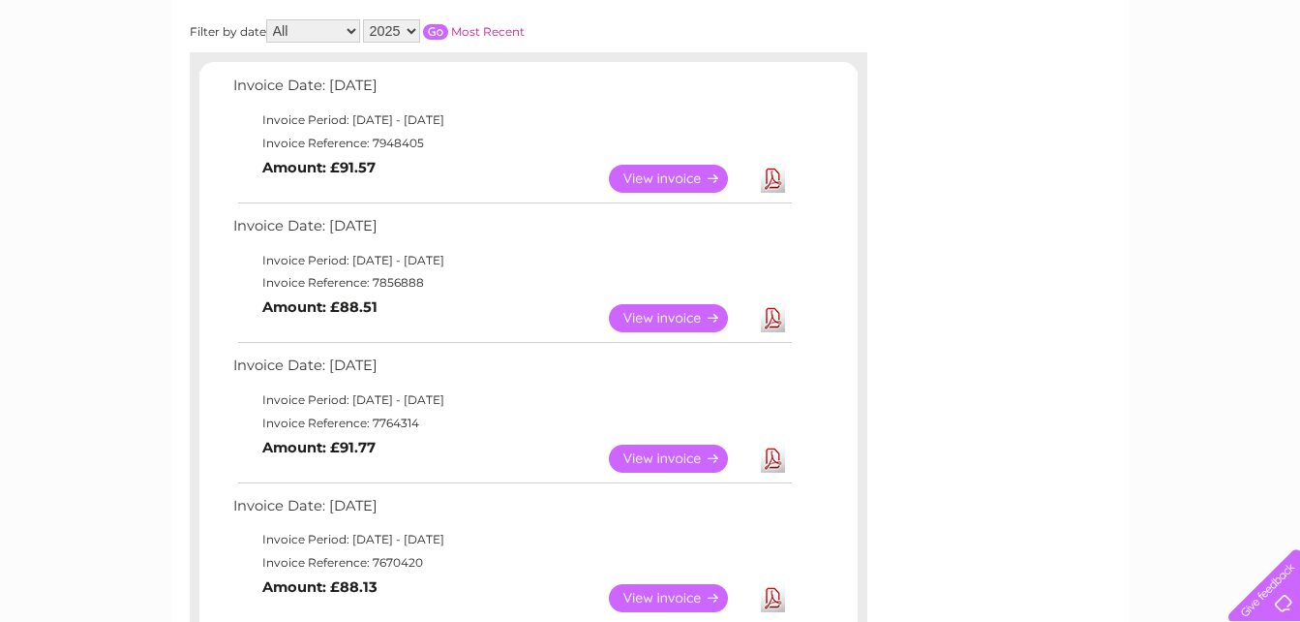
click at [777, 318] on link "Download" at bounding box center [773, 318] width 24 height 28
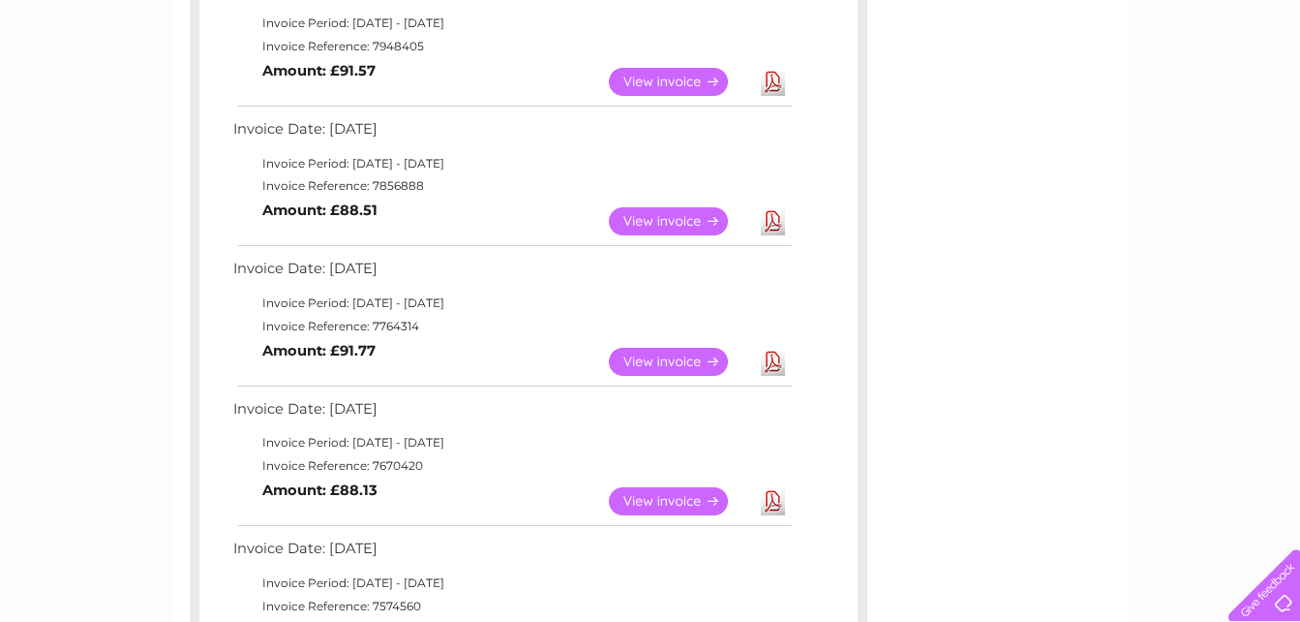
scroll to position [0, 0]
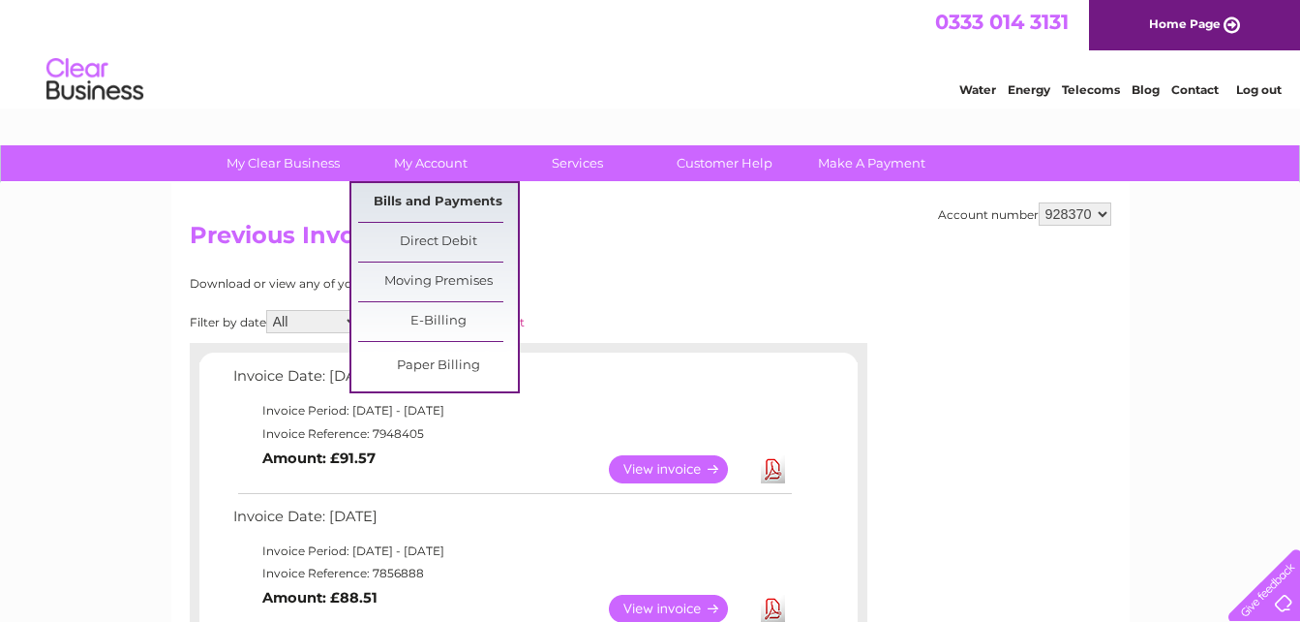
click at [421, 199] on link "Bills and Payments" at bounding box center [438, 202] width 160 height 39
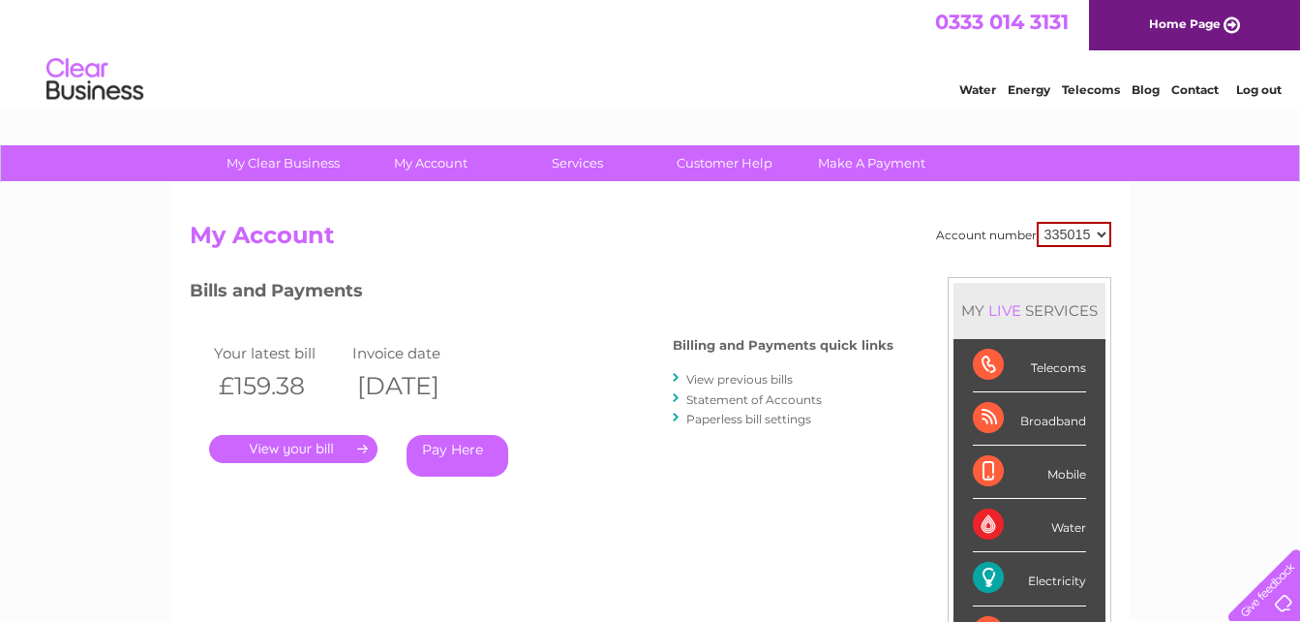
click at [729, 401] on link "Statement of Accounts" at bounding box center [754, 399] width 136 height 15
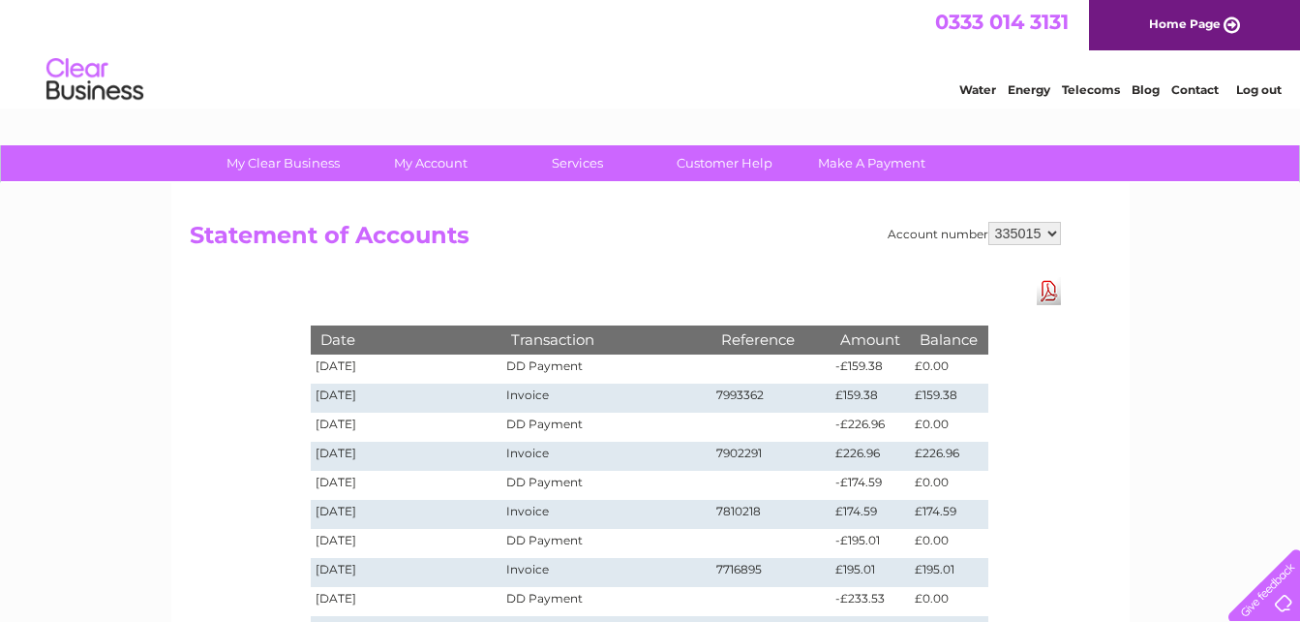
click at [1054, 229] on select "335015 928370" at bounding box center [1024, 233] width 73 height 23
select select "928370"
click at [988, 222] on select "335015 928370" at bounding box center [1024, 233] width 73 height 23
click at [1263, 86] on link "Log out" at bounding box center [1258, 89] width 45 height 15
